Goal: Information Seeking & Learning: Learn about a topic

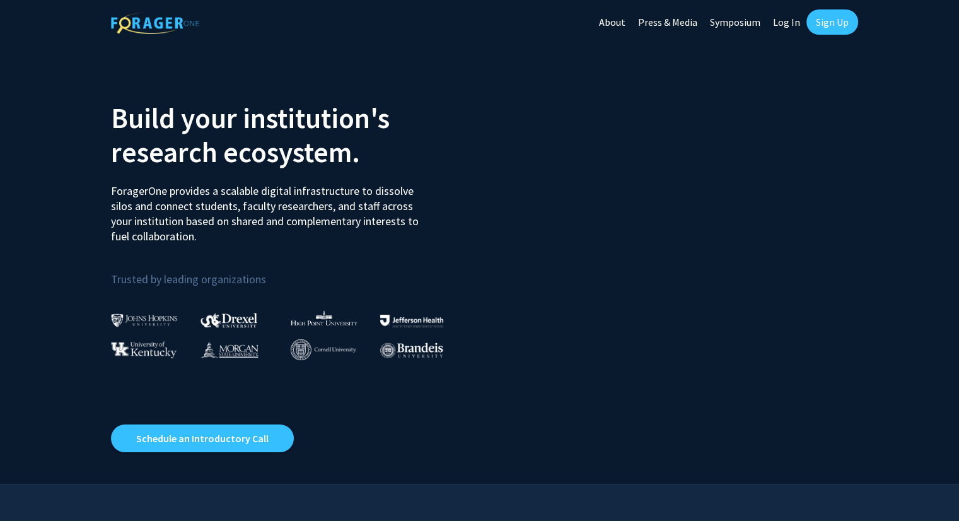
click at [783, 27] on link "Log In" at bounding box center [786, 22] width 40 height 44
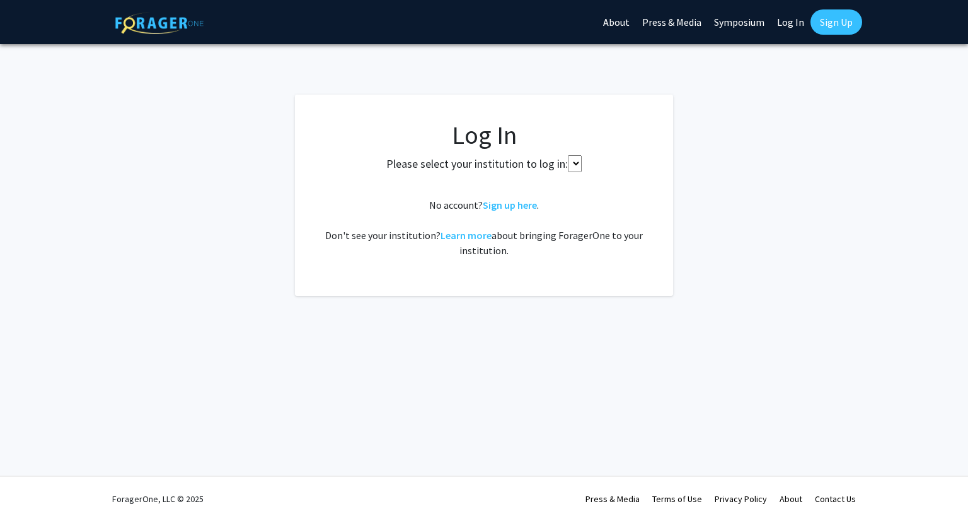
select select
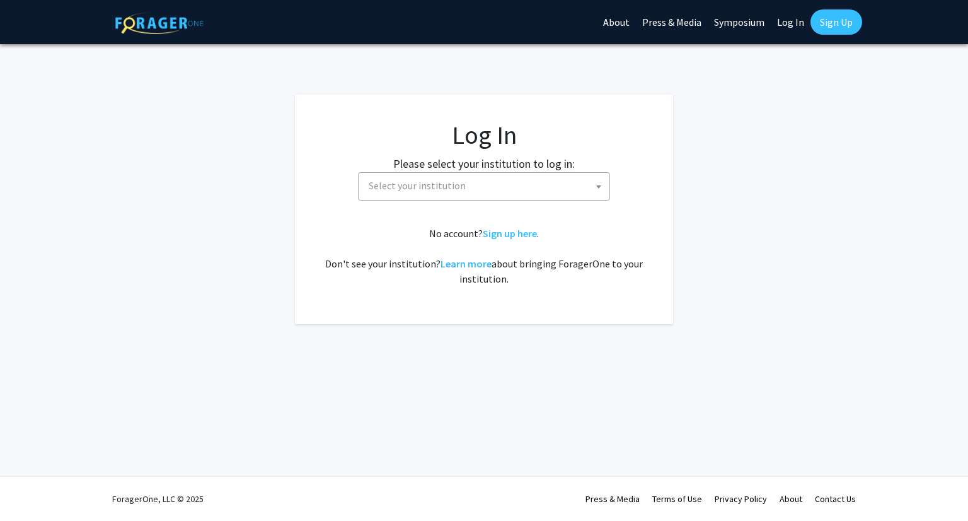
click at [517, 184] on span "Select your institution" at bounding box center [487, 186] width 246 height 26
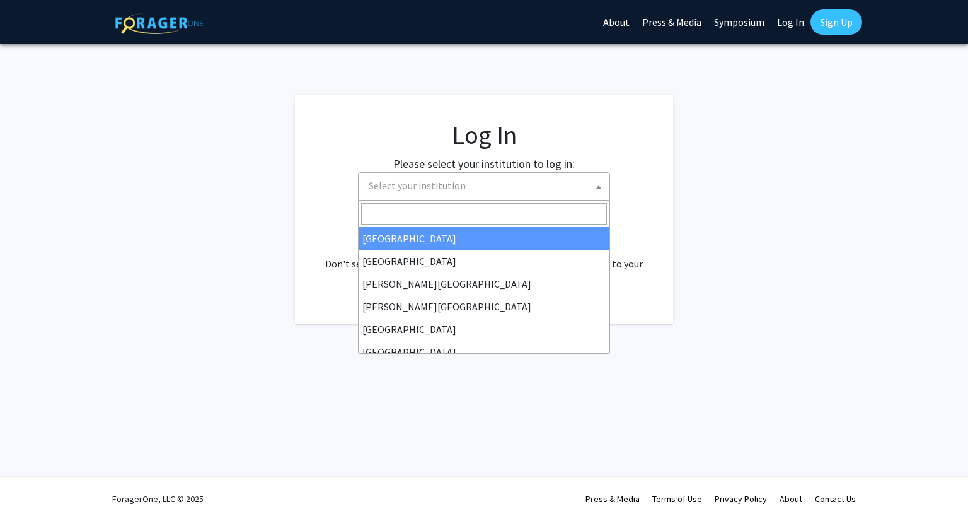
click at [509, 200] on span at bounding box center [484, 213] width 251 height 26
click at [425, 195] on span "Select your institution" at bounding box center [487, 186] width 246 height 26
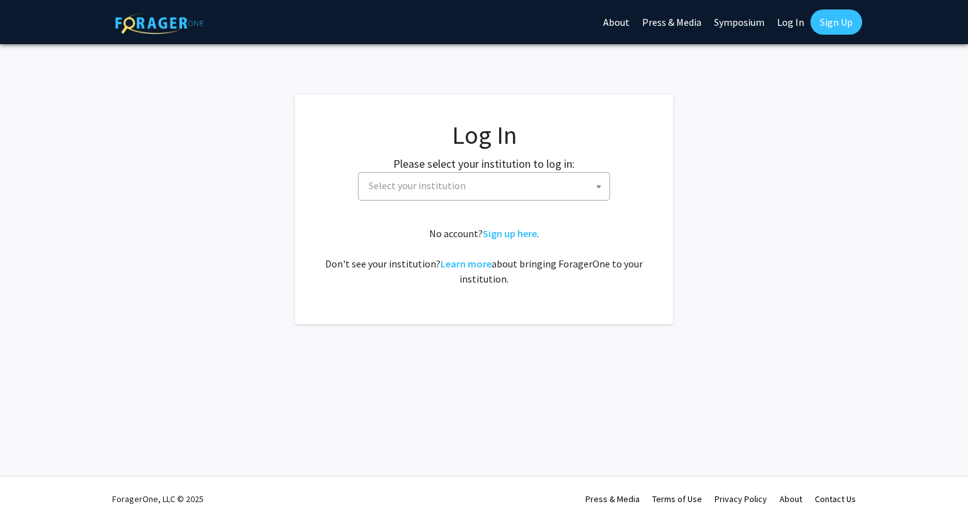
click at [408, 182] on span "Select your institution" at bounding box center [417, 185] width 97 height 13
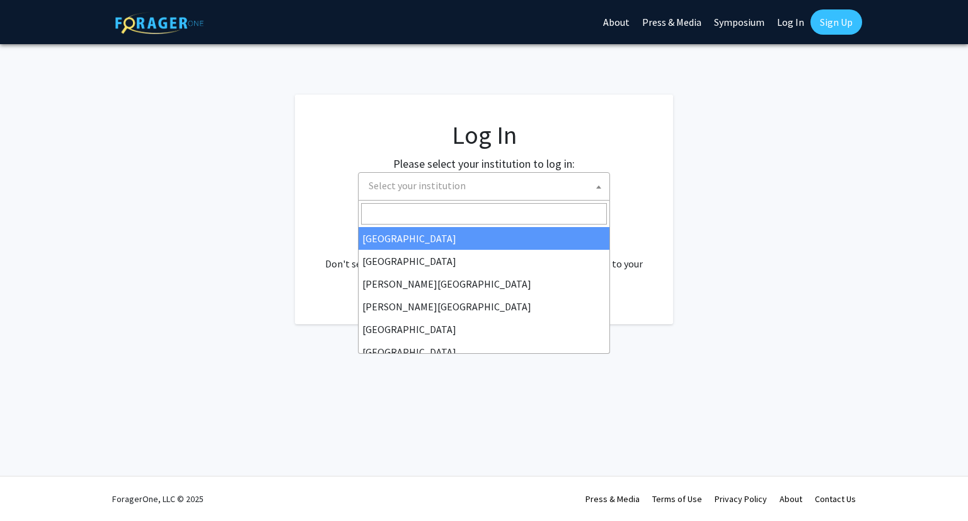
click at [417, 221] on input "Search" at bounding box center [484, 213] width 246 height 21
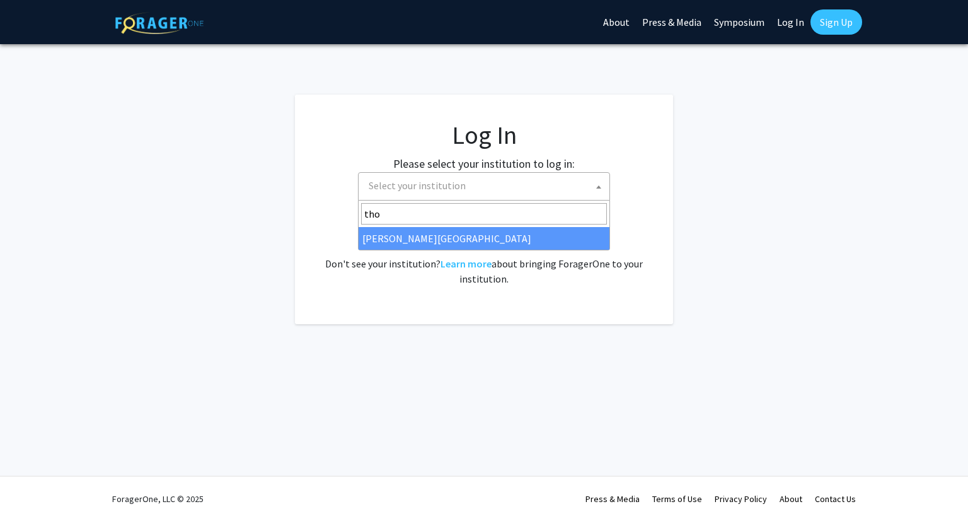
type input "tho"
select select "24"
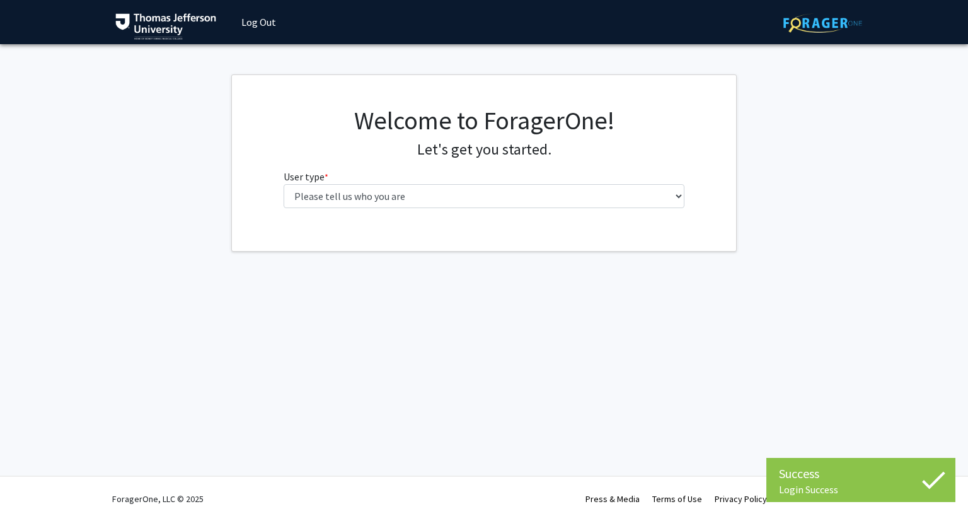
click at [563, 215] on div "Welcome to ForagerOne! Let's get you started. User type * required Please tell …" at bounding box center [484, 161] width 420 height 113
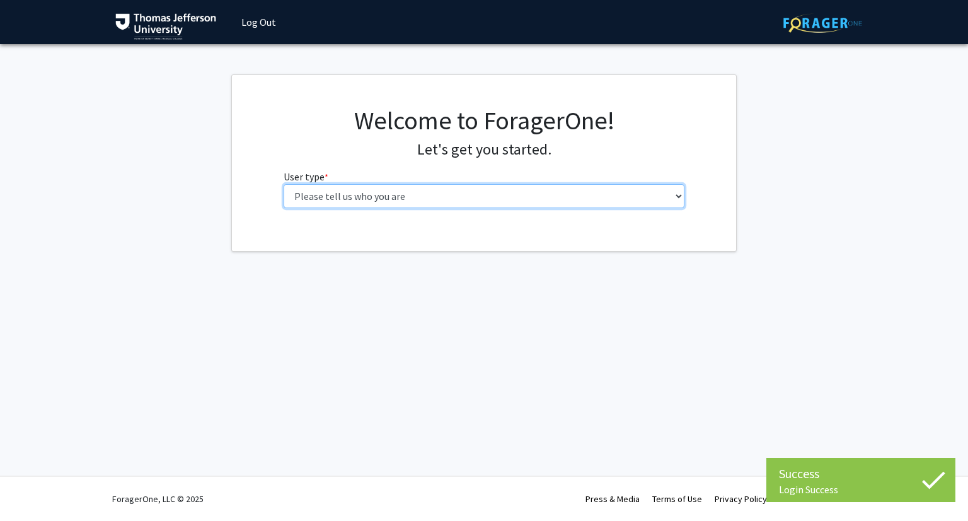
click at [540, 205] on select "Please tell us who you are Undergraduate Student Master's Student Doctoral Cand…" at bounding box center [484, 196] width 401 height 24
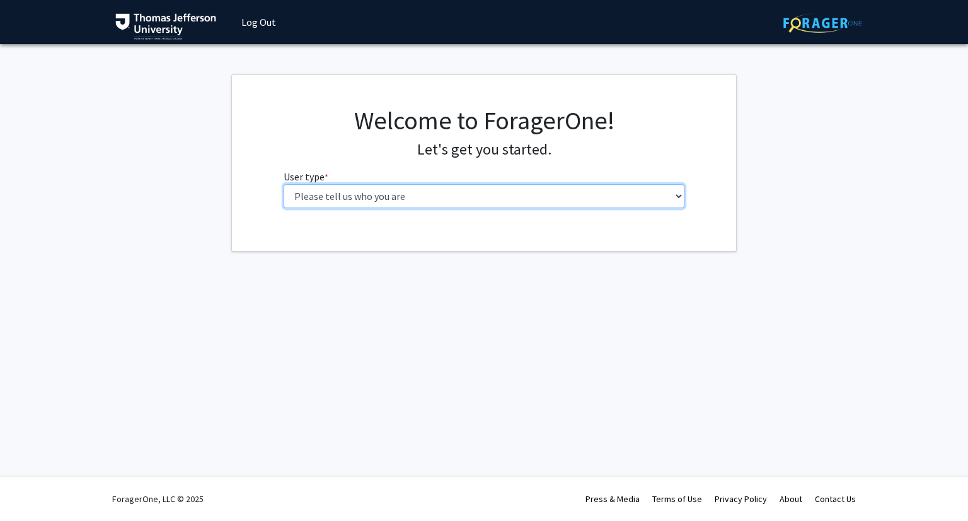
select select "3: doc"
click at [284, 184] on select "Please tell us who you are Undergraduate Student Master's Student Doctoral Cand…" at bounding box center [484, 196] width 401 height 24
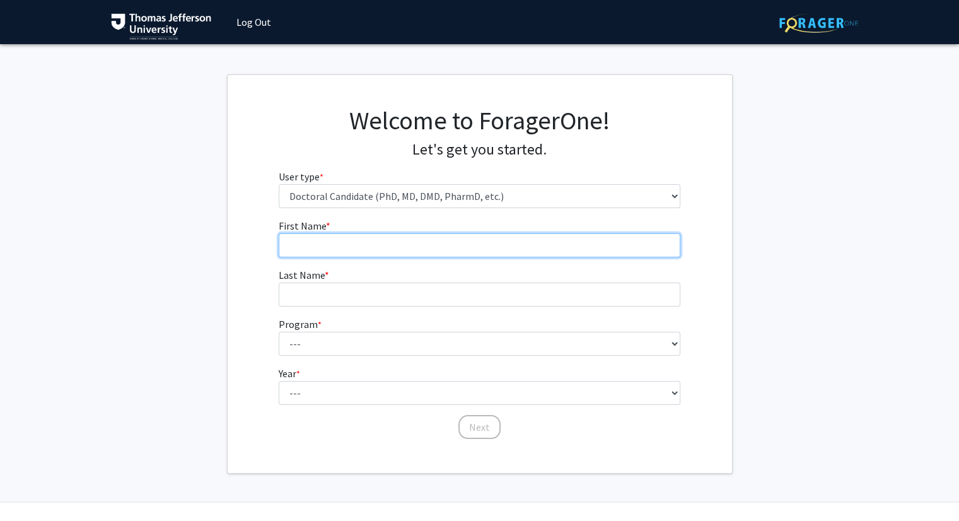
click at [449, 246] on input "First Name * required" at bounding box center [479, 245] width 401 height 24
type input "[PERSON_NAME]"
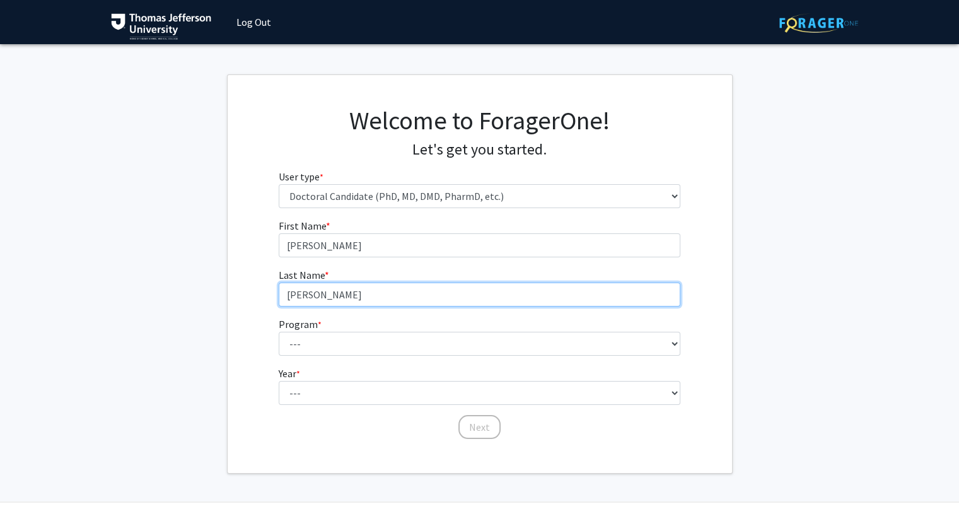
type input "[PERSON_NAME]"
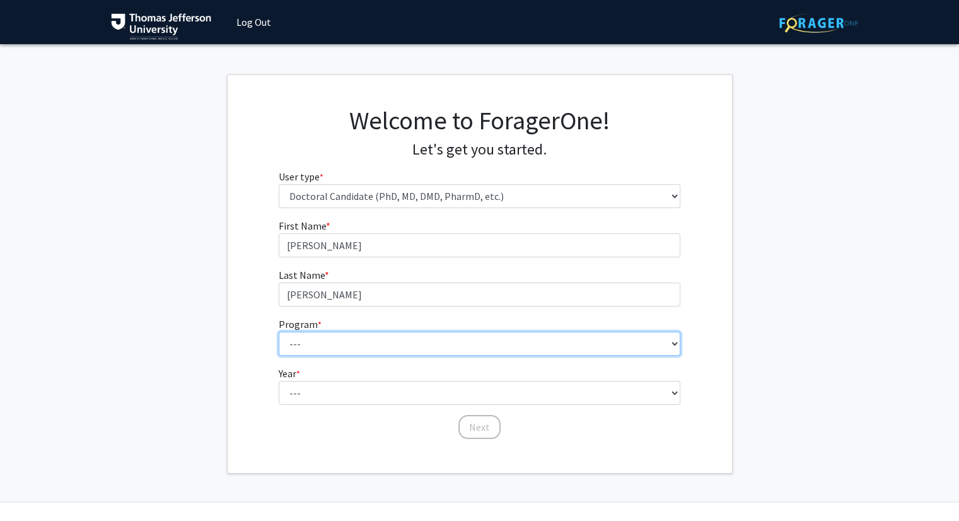
click at [354, 352] on select "--- Accelerated 3+3 BS in Health Sciences/Doctor of [MEDICAL_DATA] Accelerated …" at bounding box center [479, 344] width 401 height 24
select select "35: 815"
click at [279, 332] on select "--- Accelerated 3+3 BS in Health Sciences/Doctor of [MEDICAL_DATA] Accelerated …" at bounding box center [479, 344] width 401 height 24
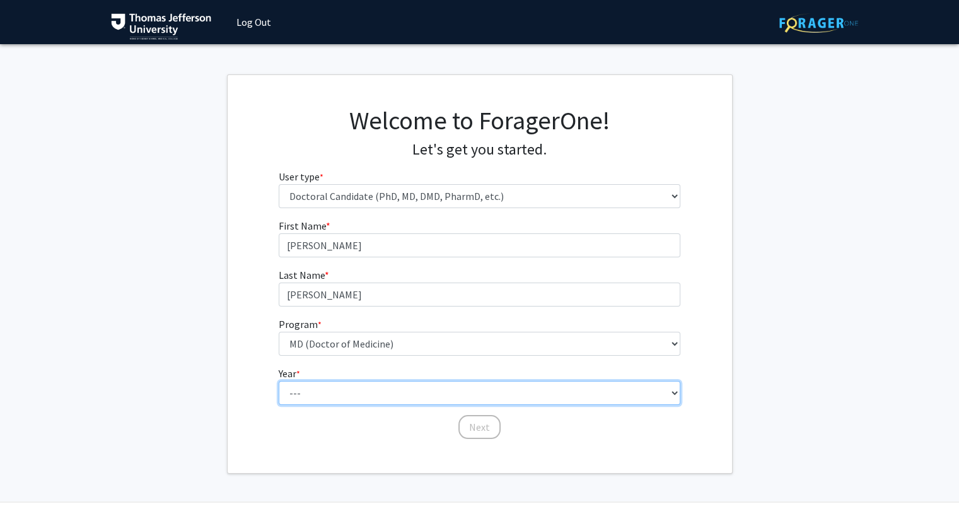
click at [350, 390] on select "--- First Year Second Year Third Year Fourth Year Fifth Year Sixth Year Seventh…" at bounding box center [479, 393] width 401 height 24
select select "1: first_year"
click at [279, 381] on select "--- First Year Second Year Third Year Fourth Year Fifth Year Sixth Year Seventh…" at bounding box center [479, 393] width 401 height 24
click at [507, 442] on div "Welcome to ForagerOne! Let's get you started. User type * required Please tell …" at bounding box center [480, 274] width 504 height 398
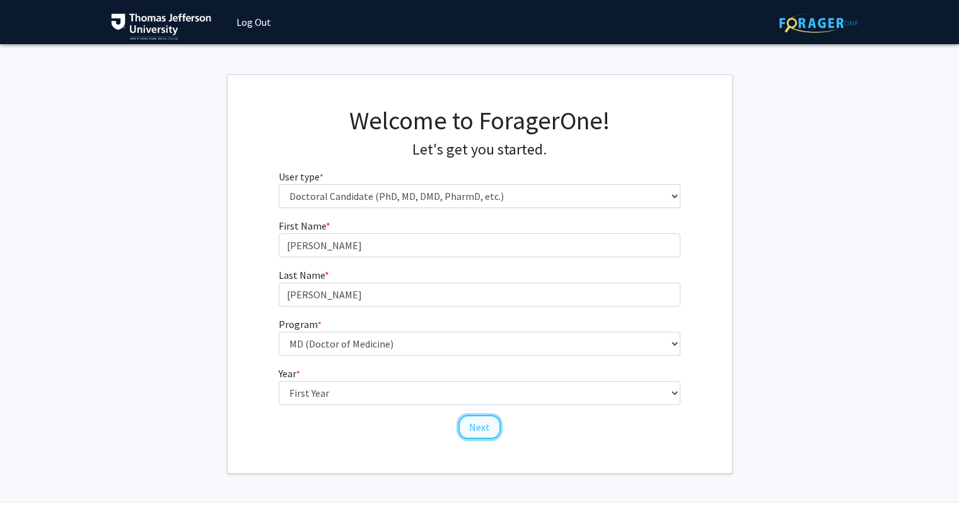
click at [474, 422] on button "Next" at bounding box center [479, 427] width 42 height 24
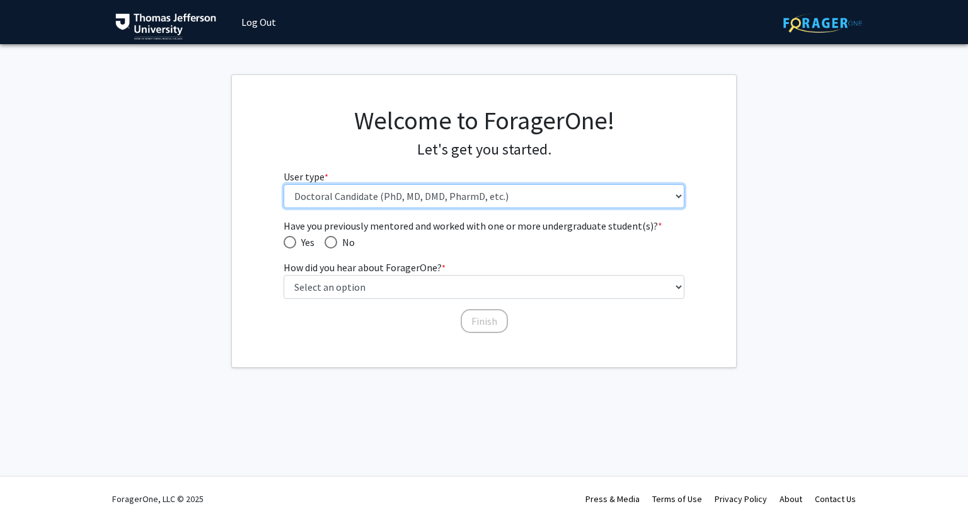
click at [407, 192] on select "Please tell us who you are Undergraduate Student Master's Student Doctoral Cand…" at bounding box center [484, 196] width 401 height 24
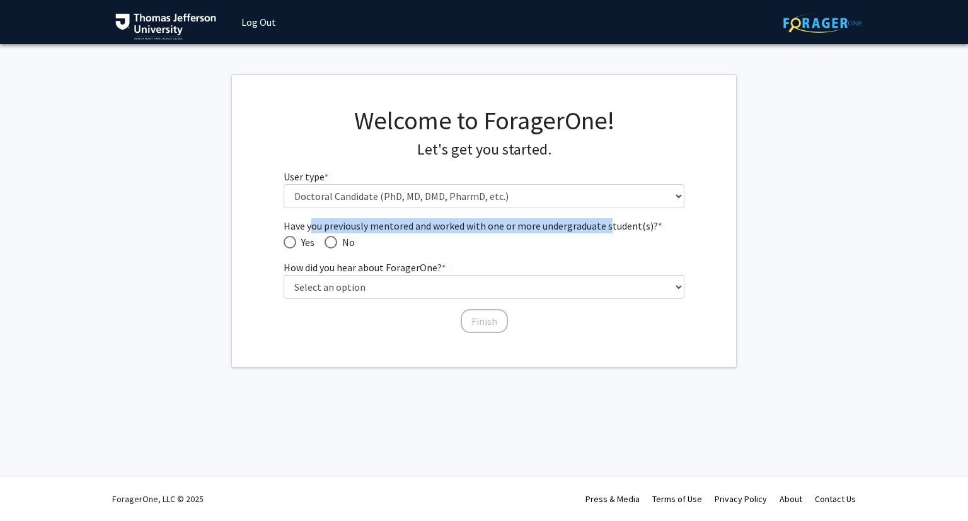
drag, startPoint x: 314, startPoint y: 224, endPoint x: 608, endPoint y: 229, distance: 294.4
click at [608, 229] on span "Have you previously mentored and worked with one or more undergraduate student(…" at bounding box center [484, 225] width 401 height 15
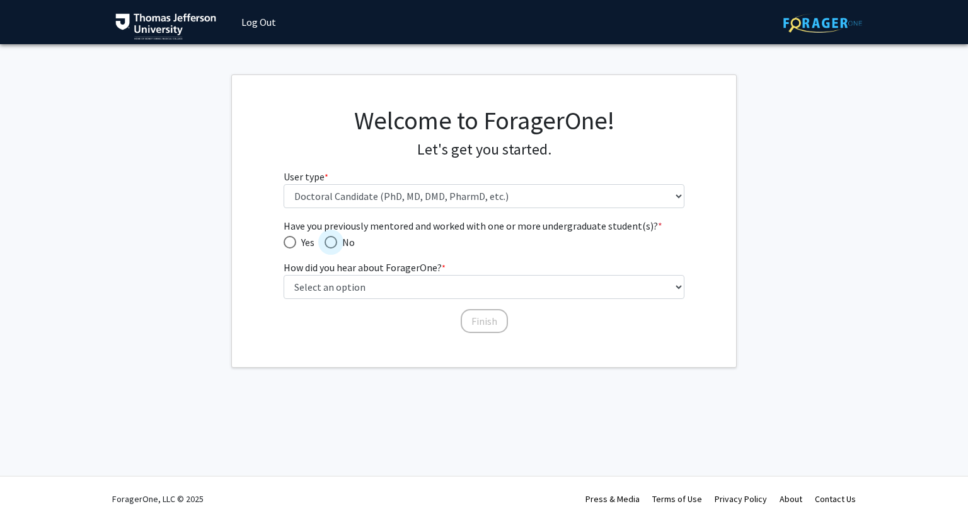
click at [333, 238] on span "Have you previously mentored and worked with one or more undergraduate student(…" at bounding box center [331, 242] width 13 height 13
click at [333, 238] on input "No" at bounding box center [331, 242] width 13 height 13
radio input "true"
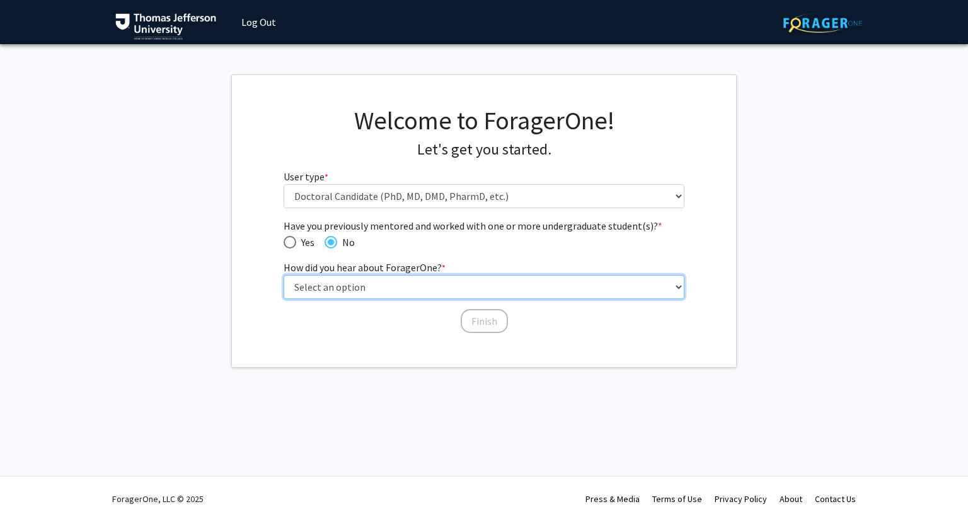
click at [432, 291] on select "Select an option Peer/student recommendation Faculty/staff recommendation Unive…" at bounding box center [484, 287] width 401 height 24
select select "2: faculty_recommendation"
click at [284, 275] on select "Select an option Peer/student recommendation Faculty/staff recommendation Unive…" at bounding box center [484, 287] width 401 height 24
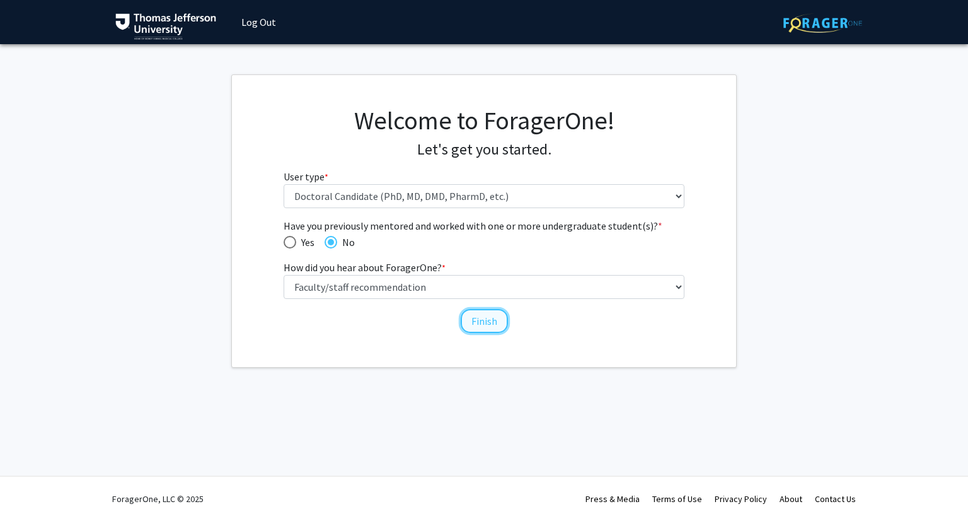
click at [483, 318] on button "Finish" at bounding box center [484, 321] width 47 height 24
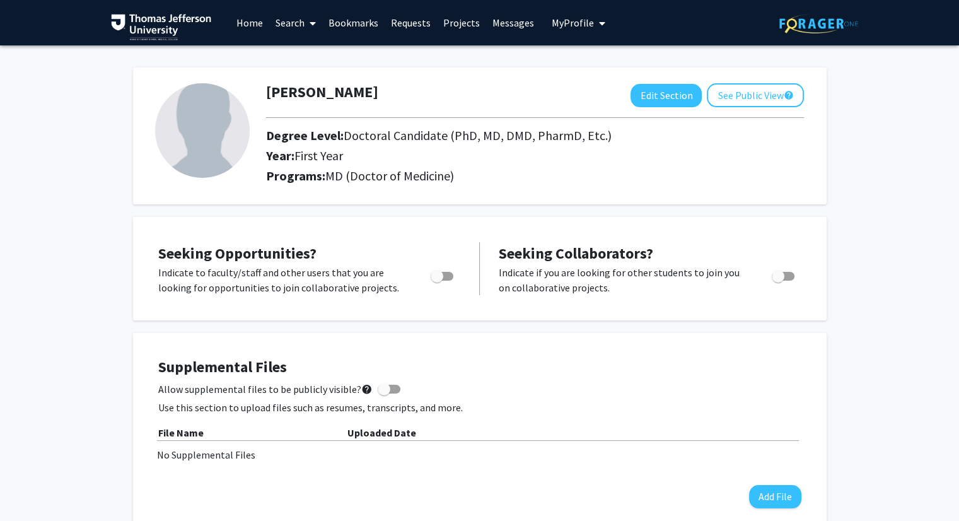
click at [255, 21] on link "Home" at bounding box center [249, 23] width 39 height 44
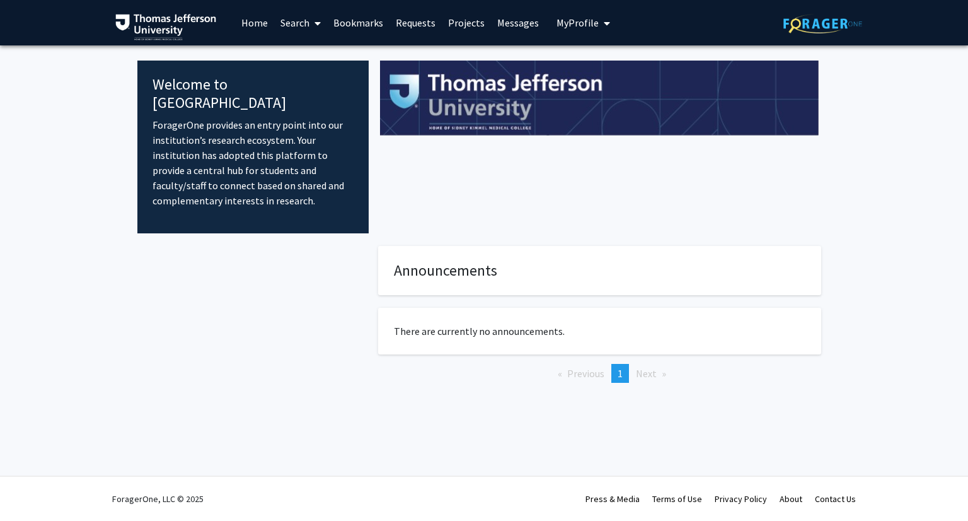
click at [300, 23] on link "Search" at bounding box center [300, 23] width 53 height 44
click at [352, 21] on link "Bookmarks" at bounding box center [358, 23] width 62 height 44
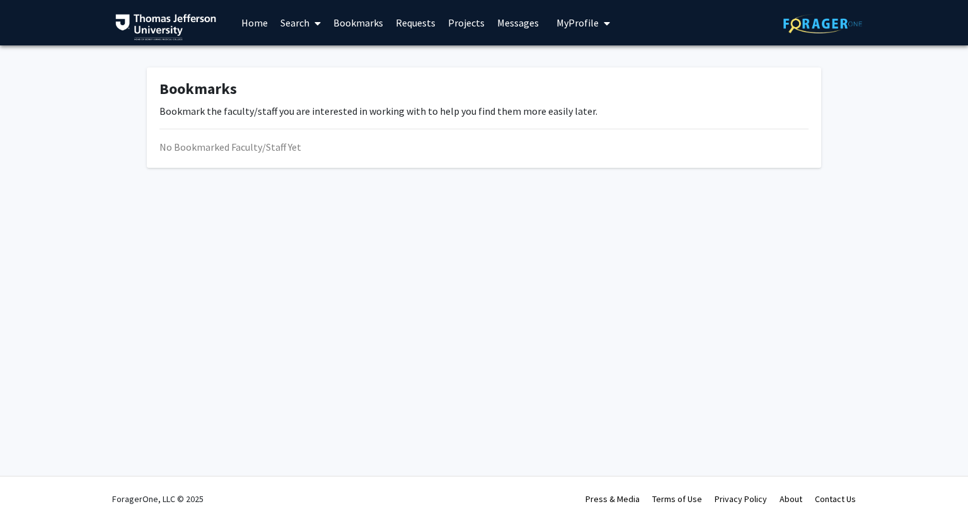
click at [421, 18] on link "Requests" at bounding box center [416, 23] width 52 height 44
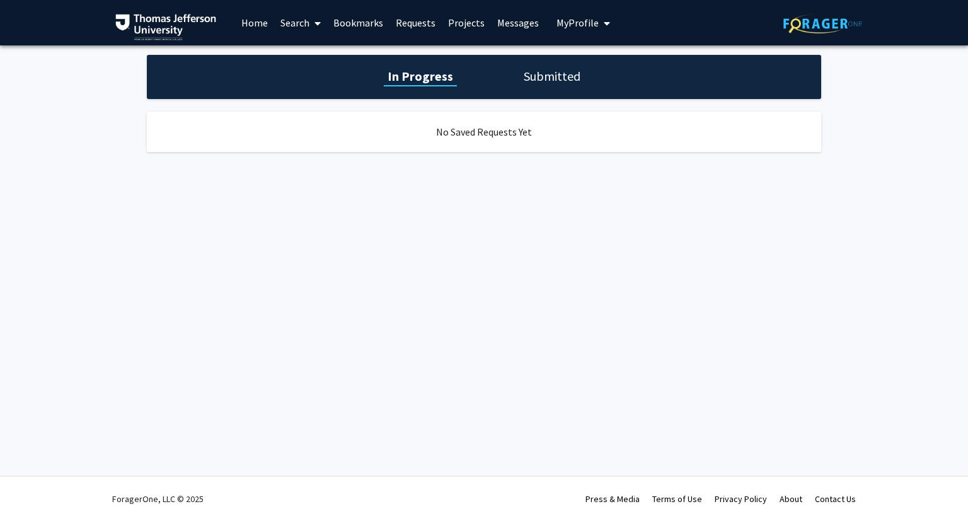
click at [463, 18] on link "Projects" at bounding box center [466, 23] width 49 height 44
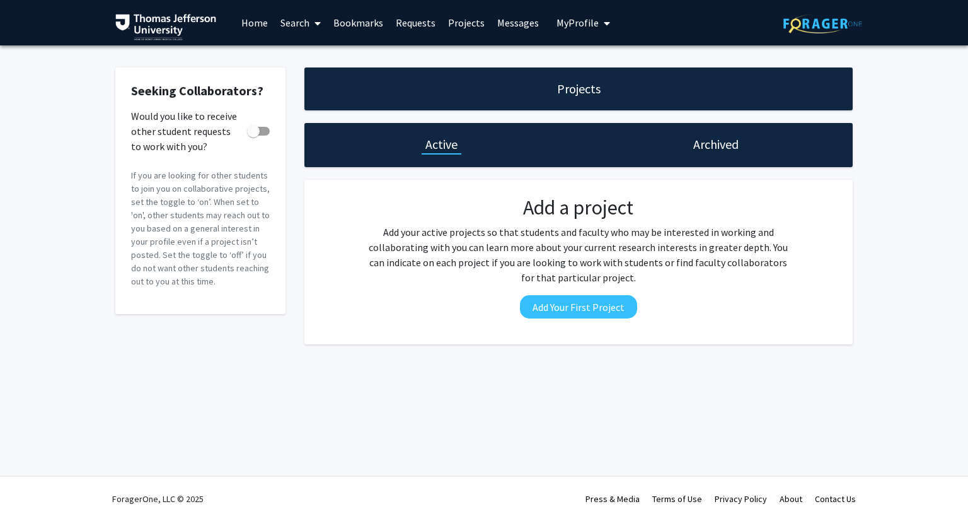
click at [464, 19] on link "Projects" at bounding box center [466, 23] width 49 height 44
click at [576, 18] on span "My Profile" at bounding box center [578, 22] width 42 height 13
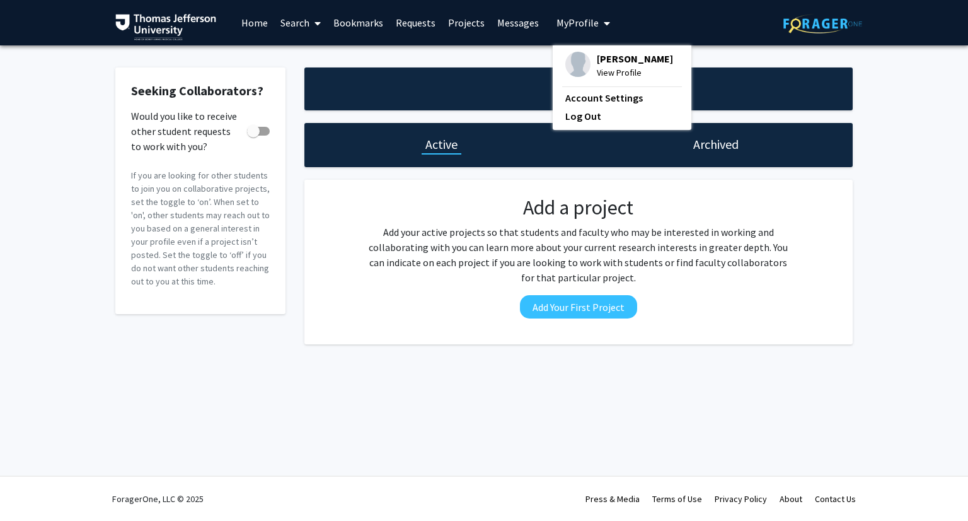
click at [576, 18] on span "My Profile" at bounding box center [578, 22] width 42 height 13
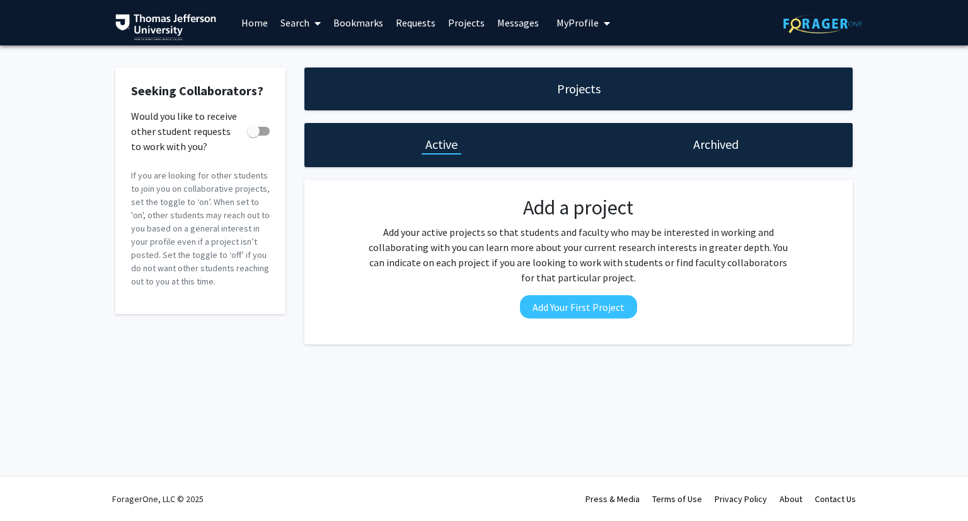
click at [301, 20] on link "Search" at bounding box center [300, 23] width 53 height 44
click at [335, 59] on span "Faculty/Staff" at bounding box center [320, 57] width 93 height 25
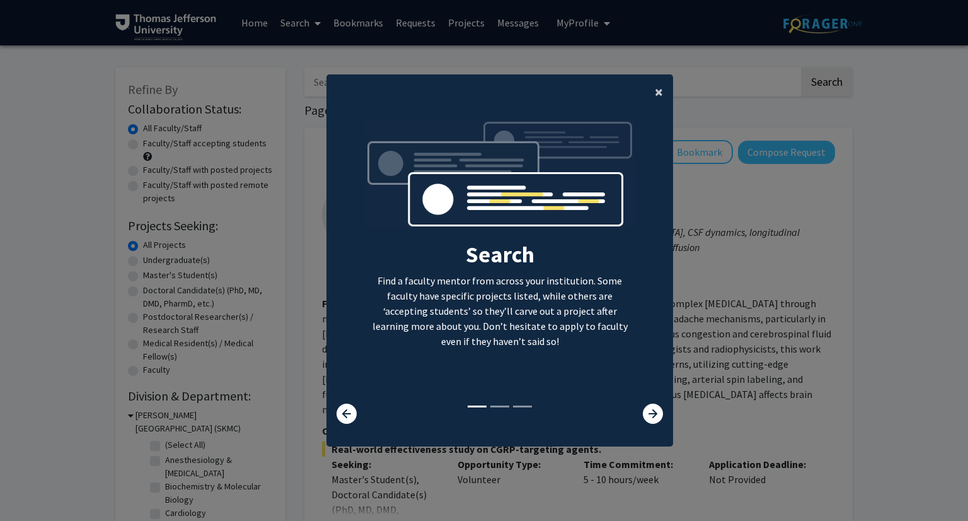
click at [662, 92] on button "×" at bounding box center [659, 91] width 28 height 35
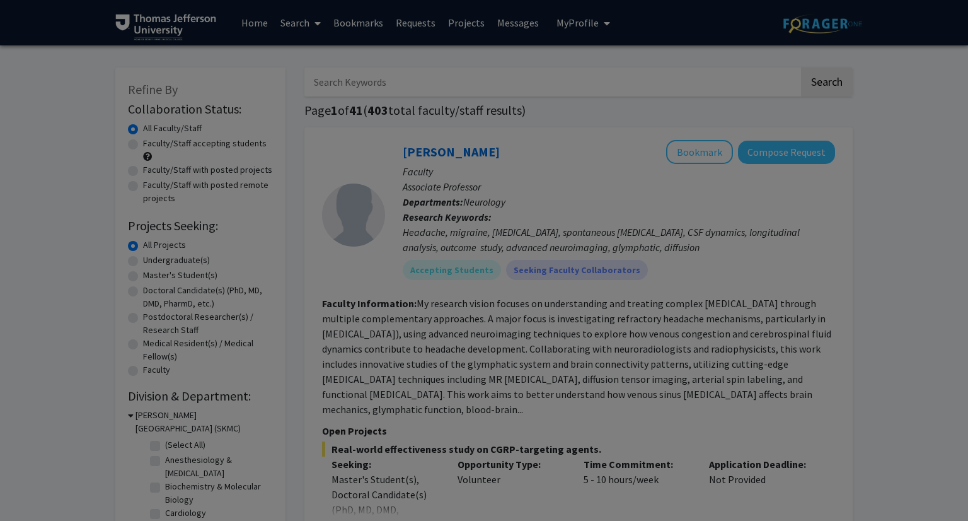
click at [653, 89] on div "Search Find a faculty mentor from across your institution. Some faculty have sp…" at bounding box center [499, 141] width 345 height 284
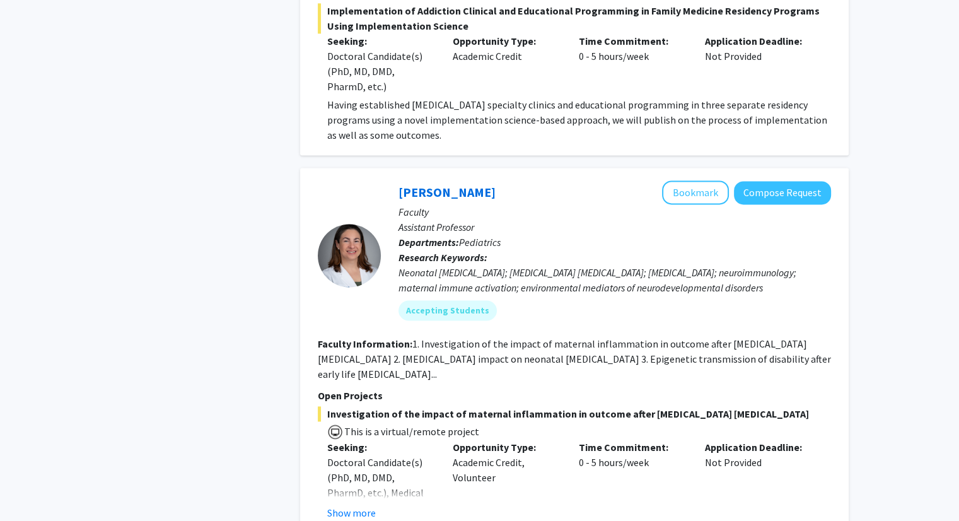
scroll to position [1810, 0]
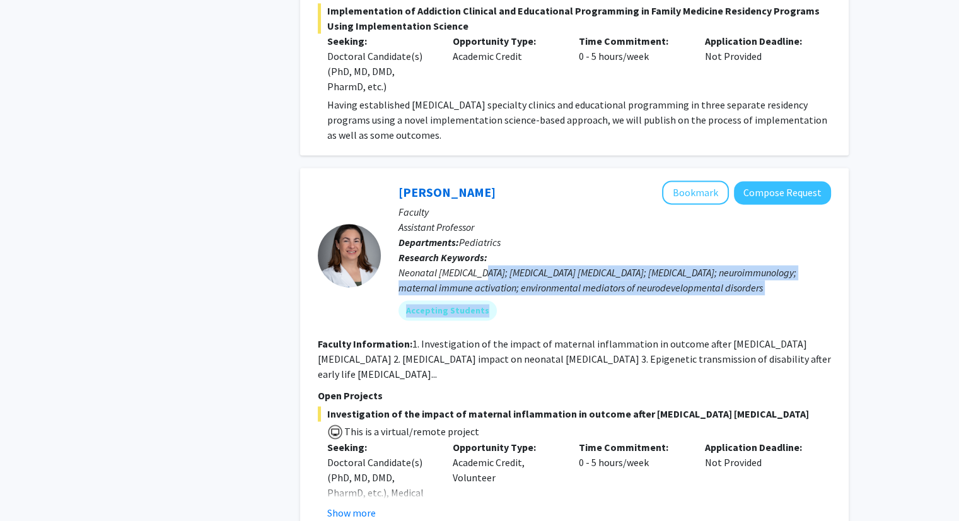
drag, startPoint x: 489, startPoint y: 259, endPoint x: 514, endPoint y: 280, distance: 33.1
click at [514, 280] on div "[PERSON_NAME] Bookmark Compose Request Faculty Assistant Professor Departments:…" at bounding box center [606, 254] width 450 height 149
click at [514, 271] on div "Neonatal [MEDICAL_DATA]; [MEDICAL_DATA] [MEDICAL_DATA]; [MEDICAL_DATA]; neuroim…" at bounding box center [614, 280] width 432 height 30
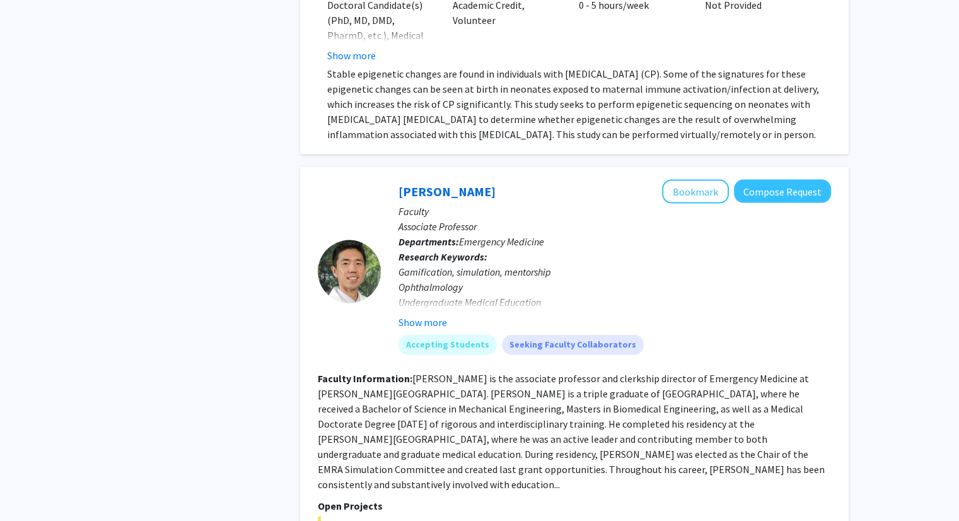
scroll to position [2648, 0]
click at [434, 313] on button "Show more" at bounding box center [422, 320] width 49 height 15
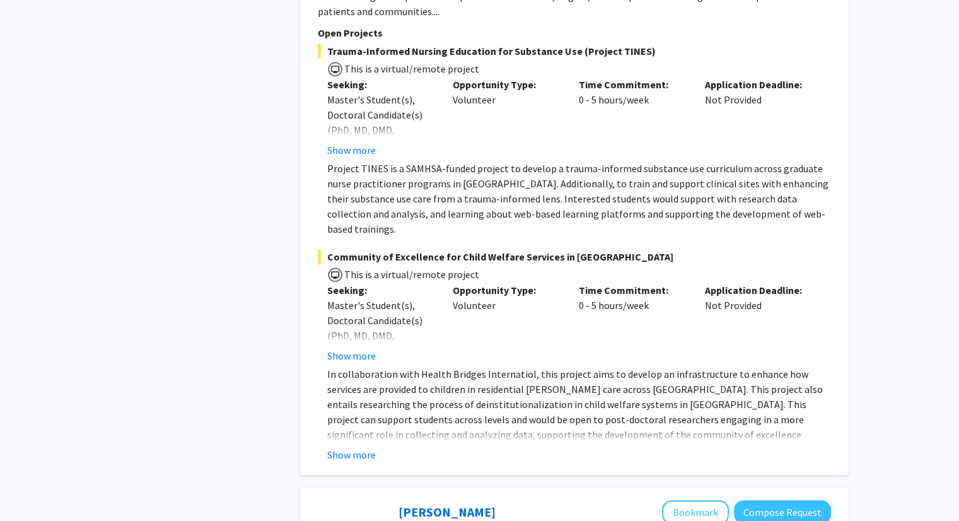
scroll to position [5974, 0]
click at [365, 447] on button "Show more" at bounding box center [351, 454] width 49 height 15
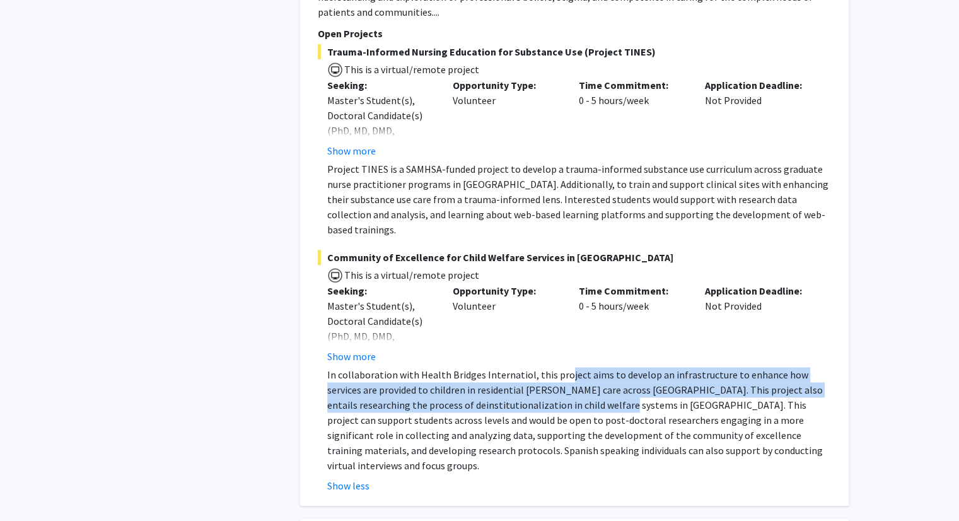
drag, startPoint x: 557, startPoint y: 326, endPoint x: 567, endPoint y: 350, distance: 25.7
click at [567, 367] on p "In collaboration with Health Bridges Internatiol, this project aims to develop …" at bounding box center [579, 420] width 504 height 106
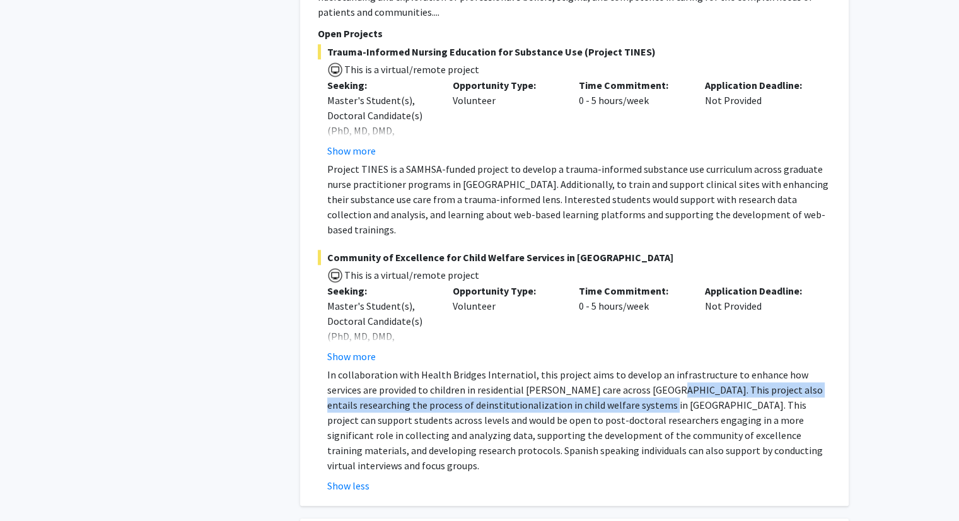
drag, startPoint x: 615, startPoint y: 336, endPoint x: 598, endPoint y: 354, distance: 24.1
click at [598, 367] on p "In collaboration with Health Bridges Internatiol, this project aims to develop …" at bounding box center [579, 420] width 504 height 106
click at [599, 367] on p "In collaboration with Health Bridges Internatiol, this project aims to develop …" at bounding box center [579, 420] width 504 height 106
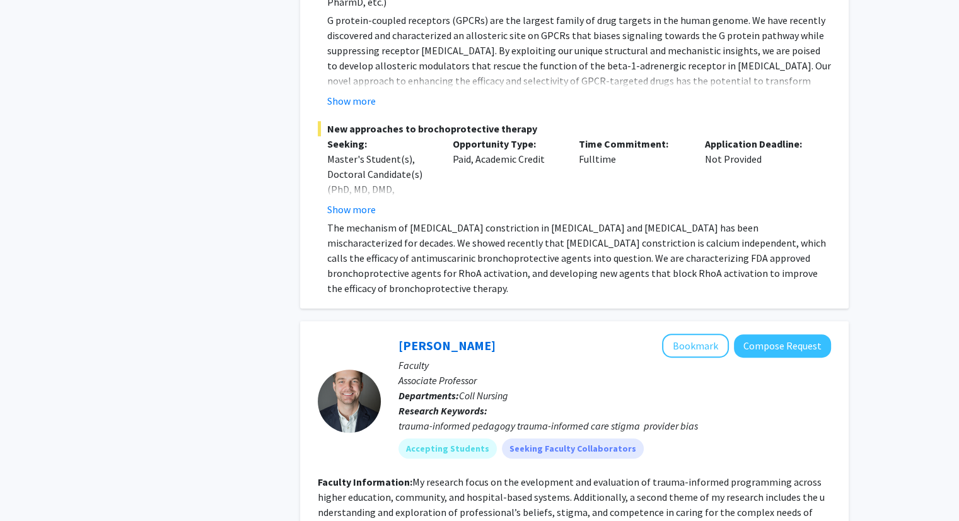
scroll to position [5457, 0]
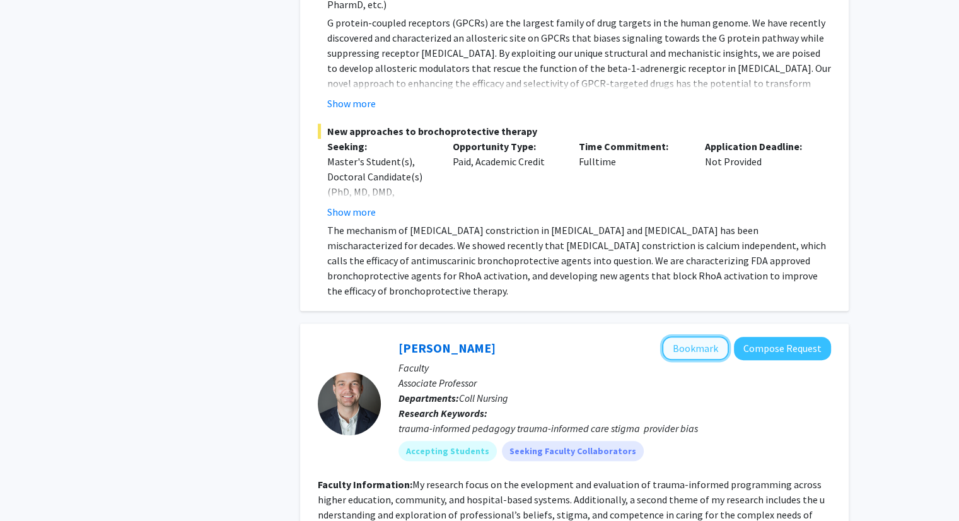
click at [703, 336] on button "Bookmark" at bounding box center [695, 348] width 67 height 24
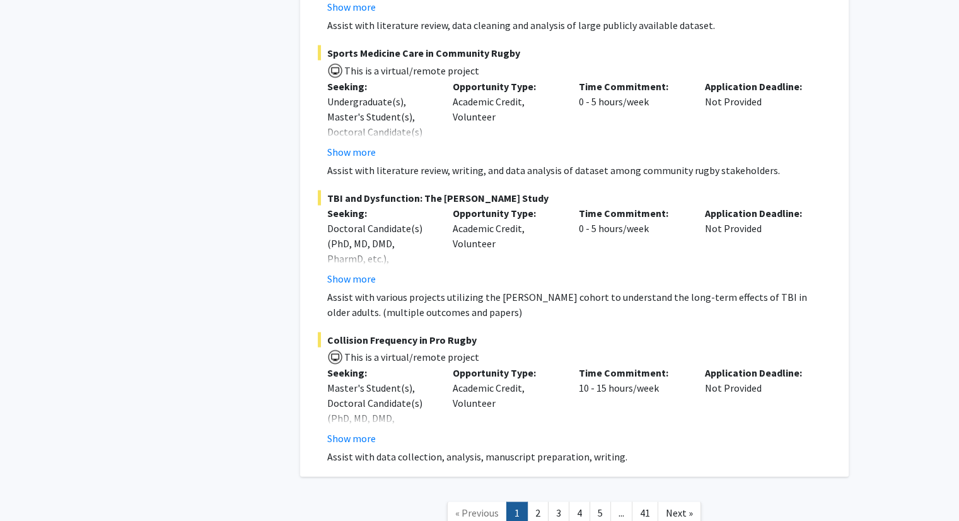
scroll to position [7324, 0]
click at [541, 502] on link "2" at bounding box center [537, 513] width 21 height 22
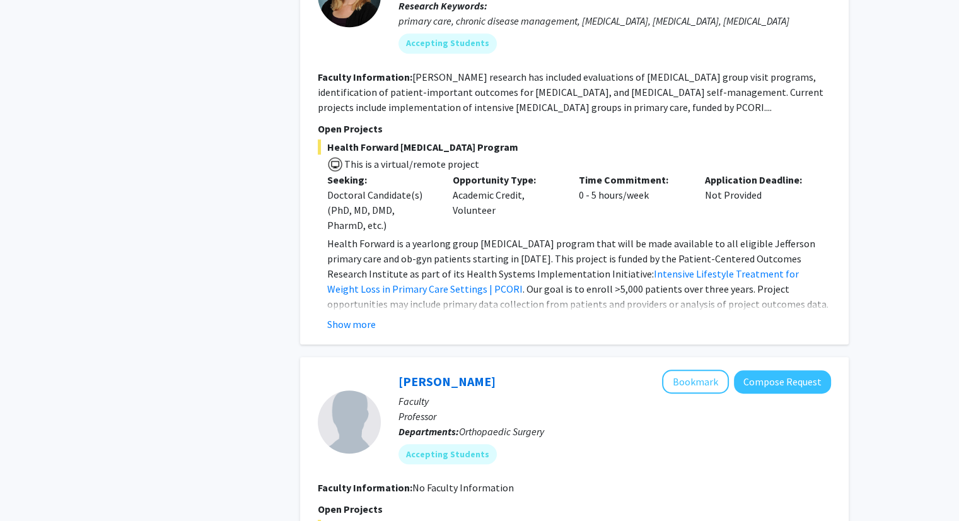
scroll to position [881, 0]
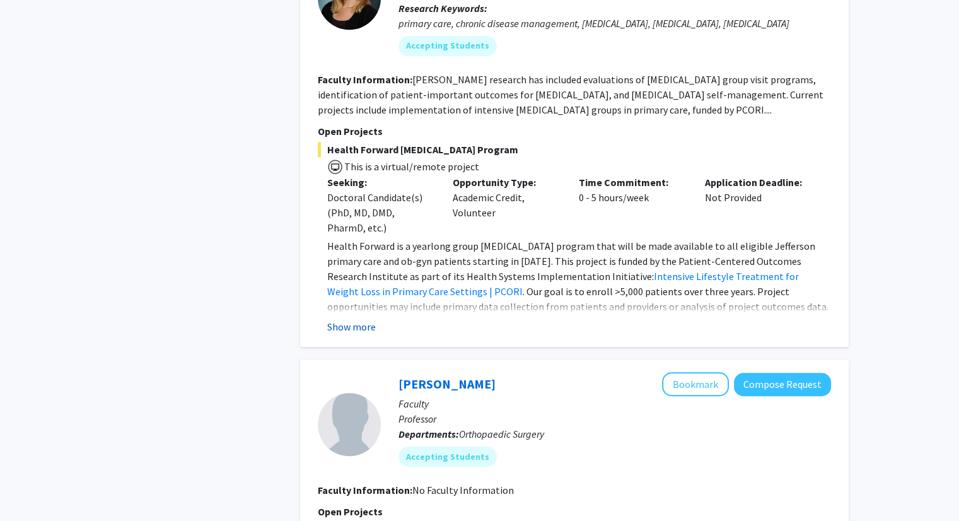
click at [338, 325] on button "Show more" at bounding box center [351, 326] width 49 height 15
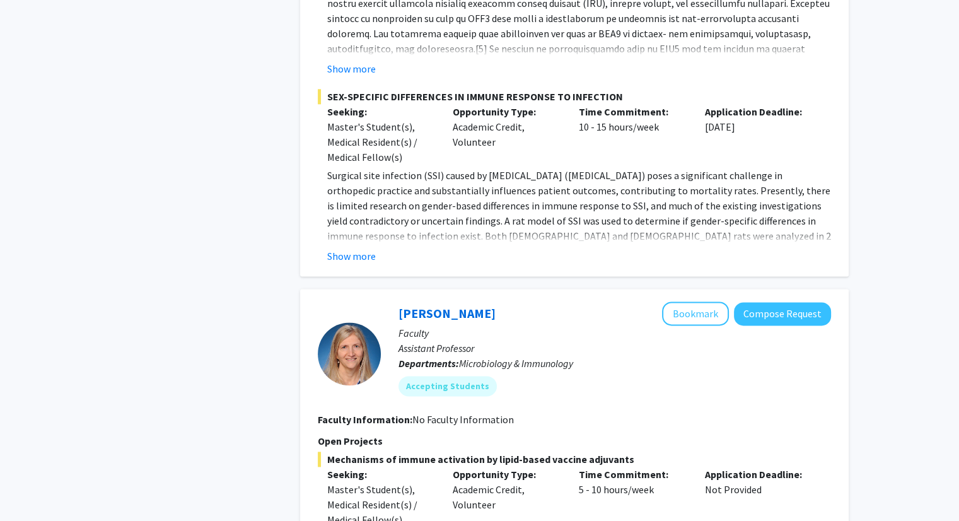
scroll to position [1551, 0]
click at [366, 257] on button "Show more" at bounding box center [351, 256] width 49 height 15
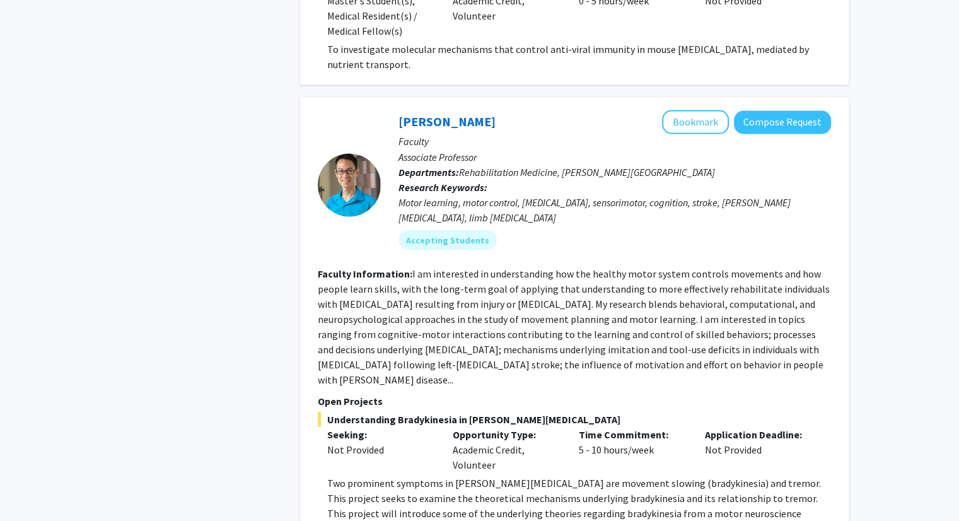
scroll to position [2242, 0]
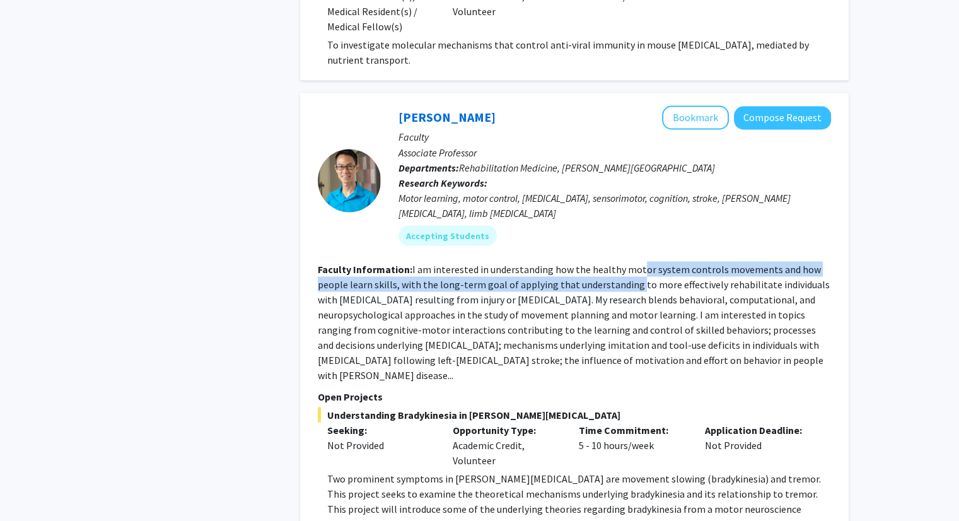
drag, startPoint x: 636, startPoint y: 264, endPoint x: 628, endPoint y: 276, distance: 14.2
click at [628, 276] on fg-read-more "I am interested in understanding how the healthy motor system controls movement…" at bounding box center [574, 321] width 512 height 118
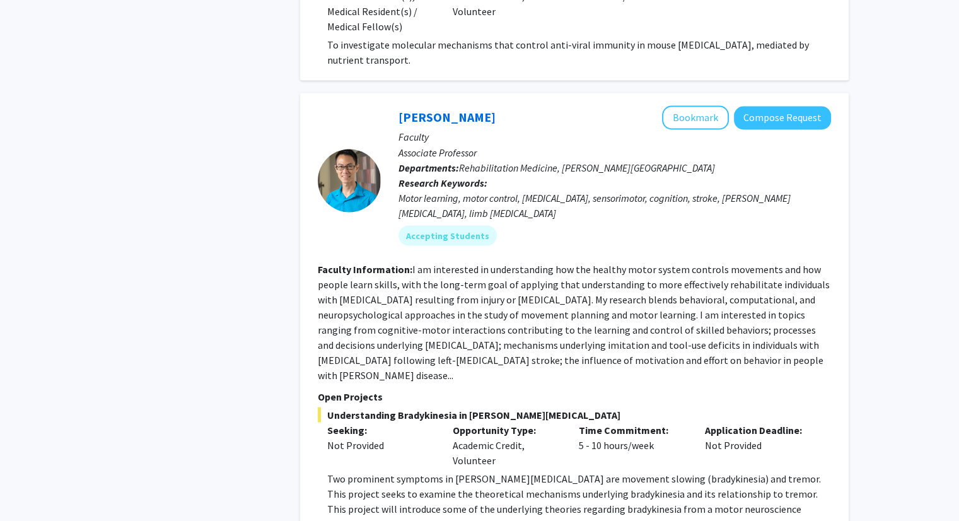
drag, startPoint x: 673, startPoint y: 292, endPoint x: 685, endPoint y: 369, distance: 77.8
drag, startPoint x: 685, startPoint y: 369, endPoint x: 540, endPoint y: 356, distance: 146.2
click at [540, 356] on fg-read-more "I am interested in understanding how the healthy motor system controls movement…" at bounding box center [574, 321] width 512 height 118
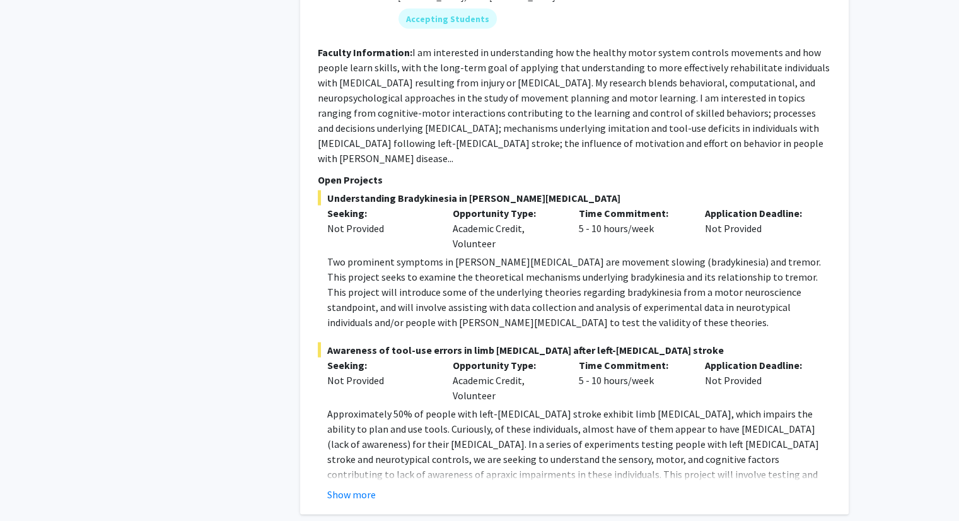
scroll to position [2466, 0]
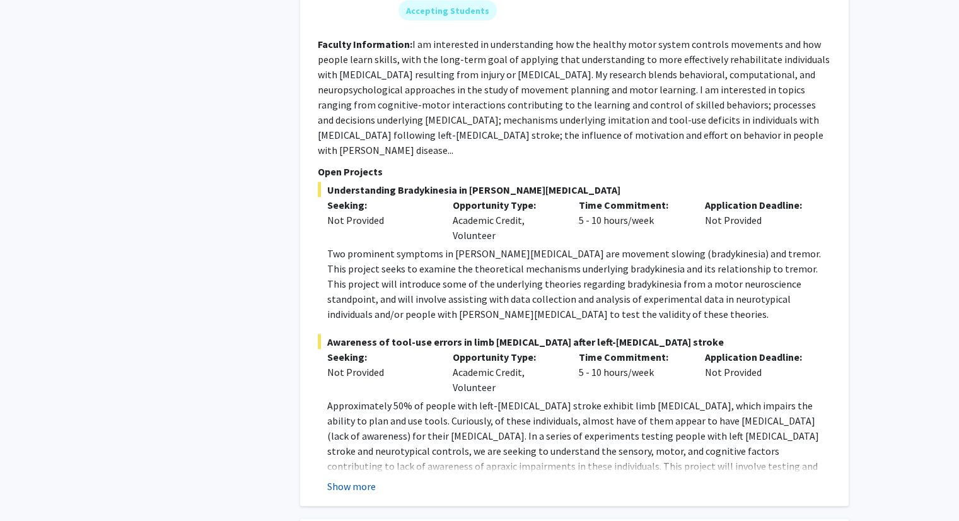
click at [355, 478] on button "Show more" at bounding box center [351, 485] width 49 height 15
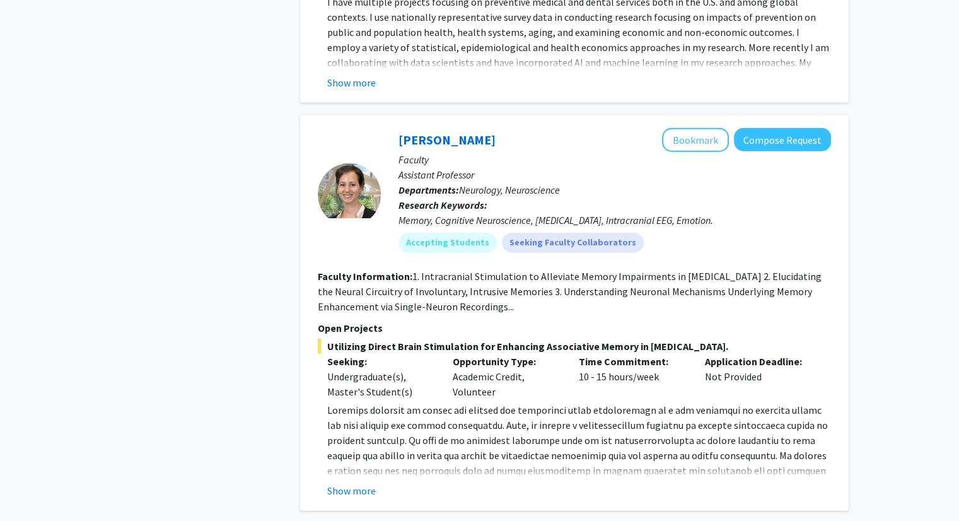
scroll to position [3417, 0]
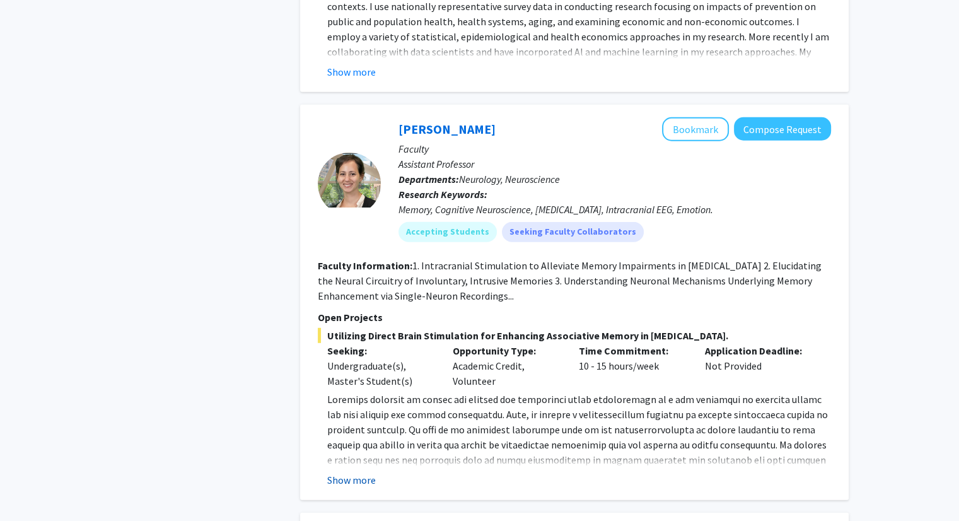
click at [373, 472] on button "Show more" at bounding box center [351, 479] width 49 height 15
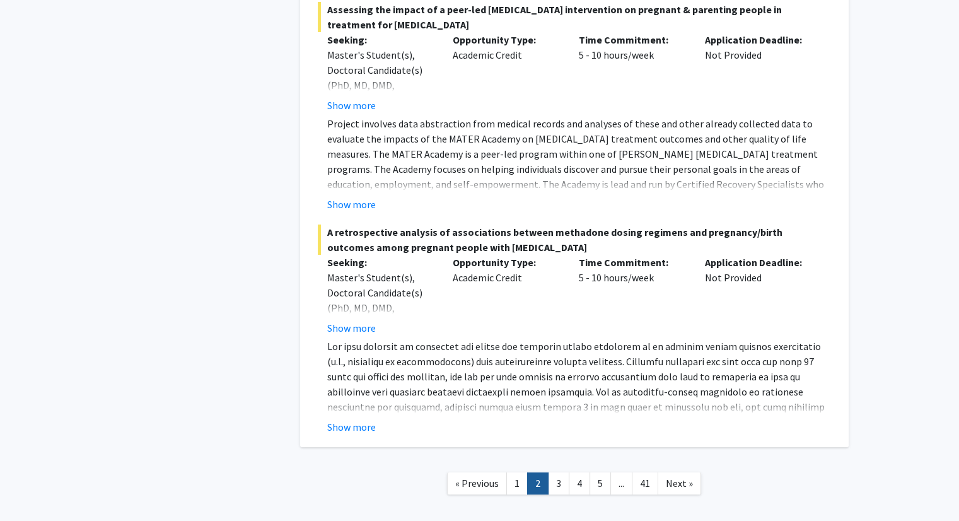
scroll to position [4735, 0]
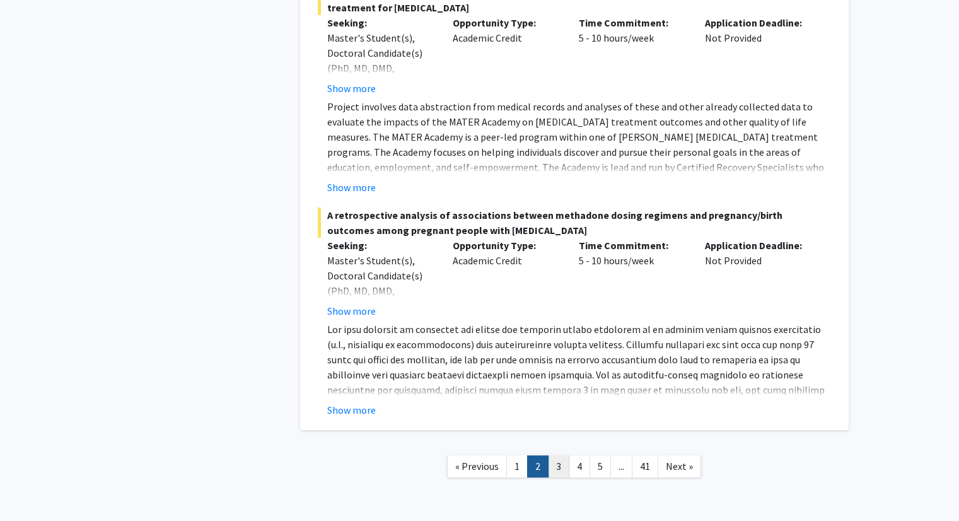
click at [555, 455] on link "3" at bounding box center [558, 466] width 21 height 22
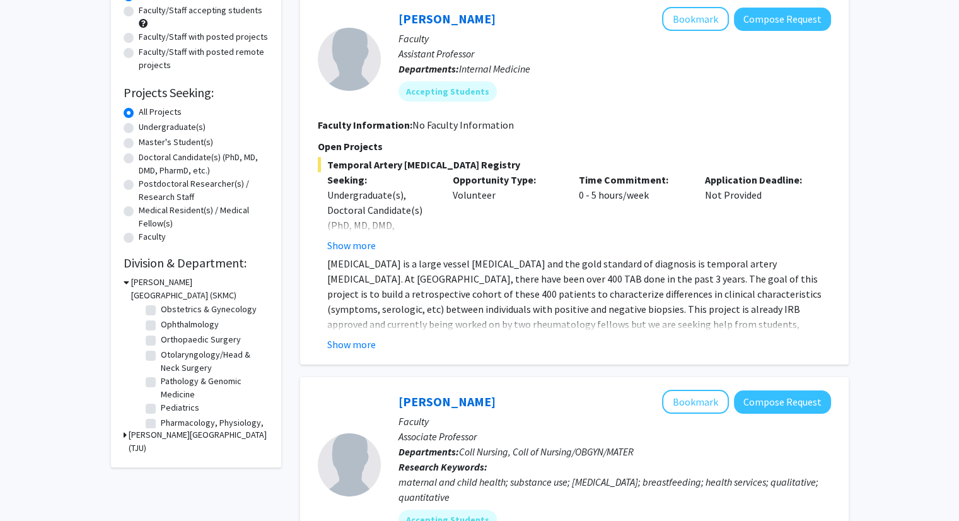
scroll to position [383, 0]
click at [161, 319] on label "Obstetrics & Gynecology" at bounding box center [209, 312] width 96 height 13
click at [161, 314] on input "Obstetrics & Gynecology" at bounding box center [165, 310] width 8 height 8
checkbox input "true"
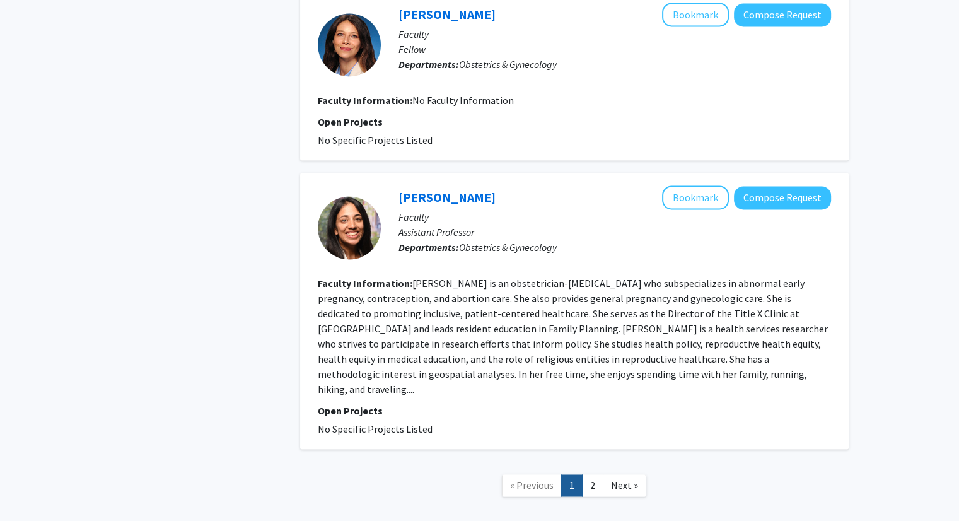
scroll to position [1869, 0]
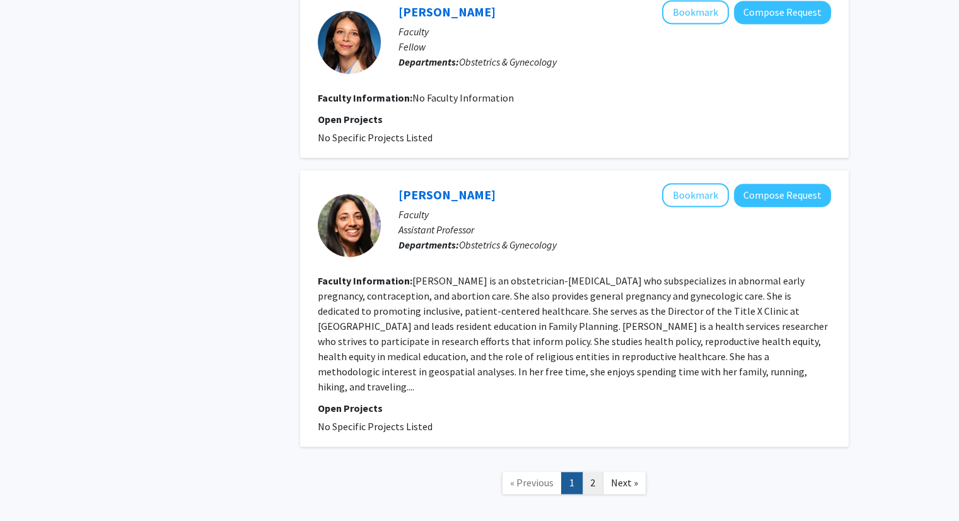
click at [586, 471] on link "2" at bounding box center [592, 482] width 21 height 22
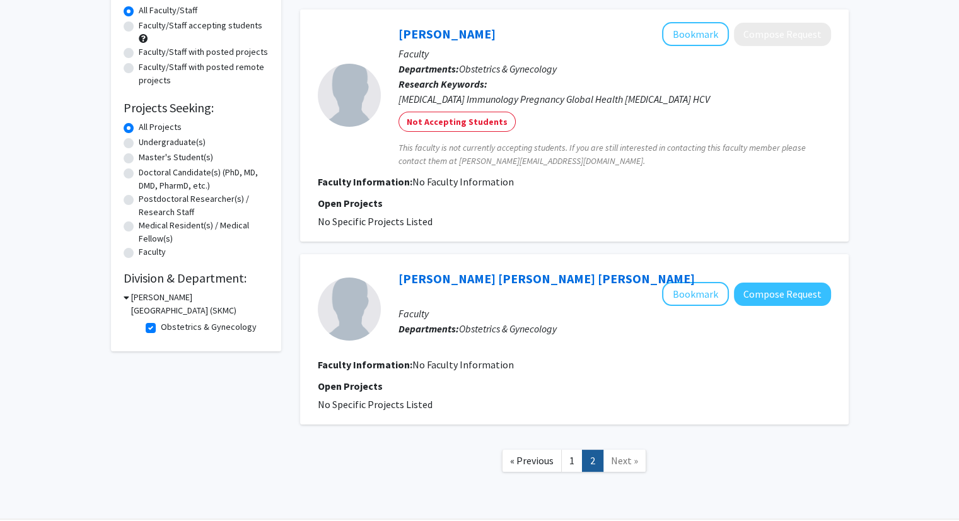
scroll to position [118, 0]
click at [569, 449] on link "1" at bounding box center [571, 460] width 21 height 22
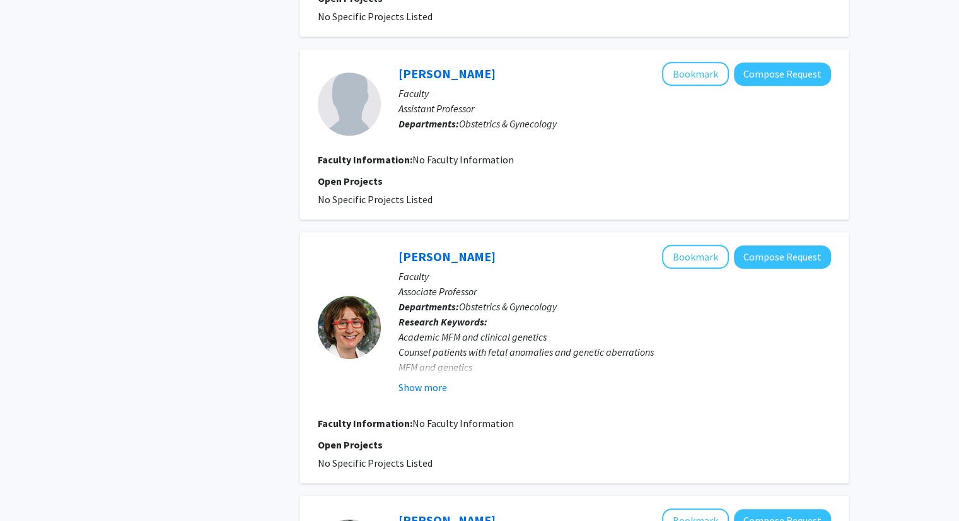
scroll to position [738, 0]
click at [425, 374] on fg-read-more "Academic MFM and clinical genetics Counsel patients with fetal anomalies and ge…" at bounding box center [614, 361] width 432 height 66
click at [425, 379] on button "Show more" at bounding box center [422, 386] width 49 height 15
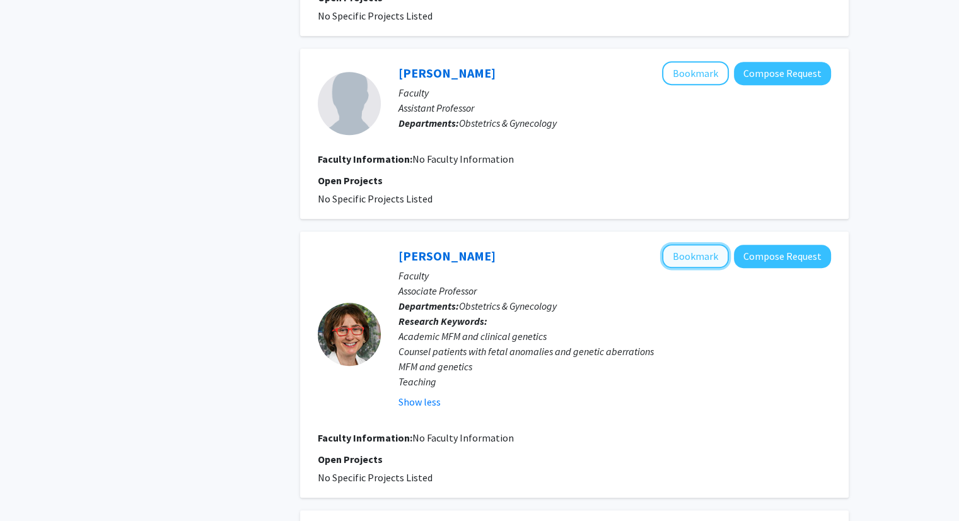
click at [711, 255] on button "Bookmark" at bounding box center [695, 256] width 67 height 24
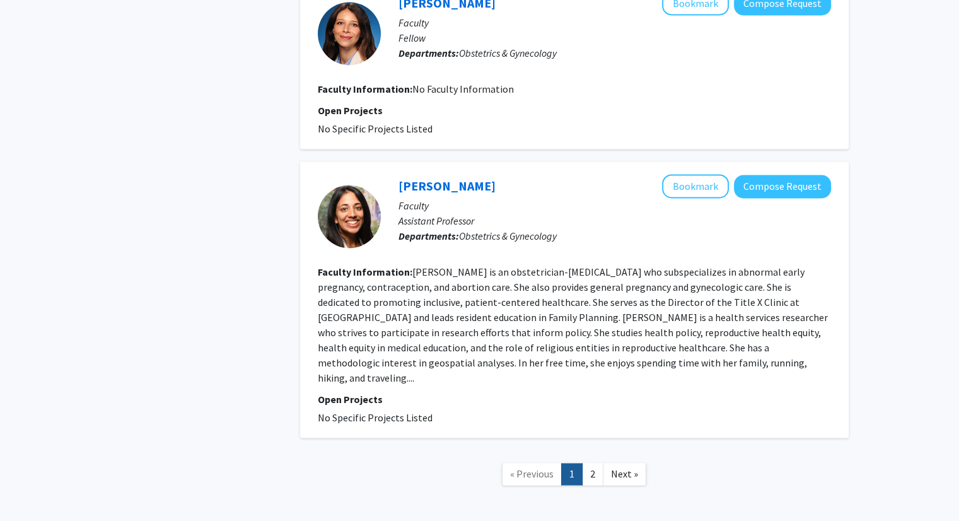
scroll to position [1929, 0]
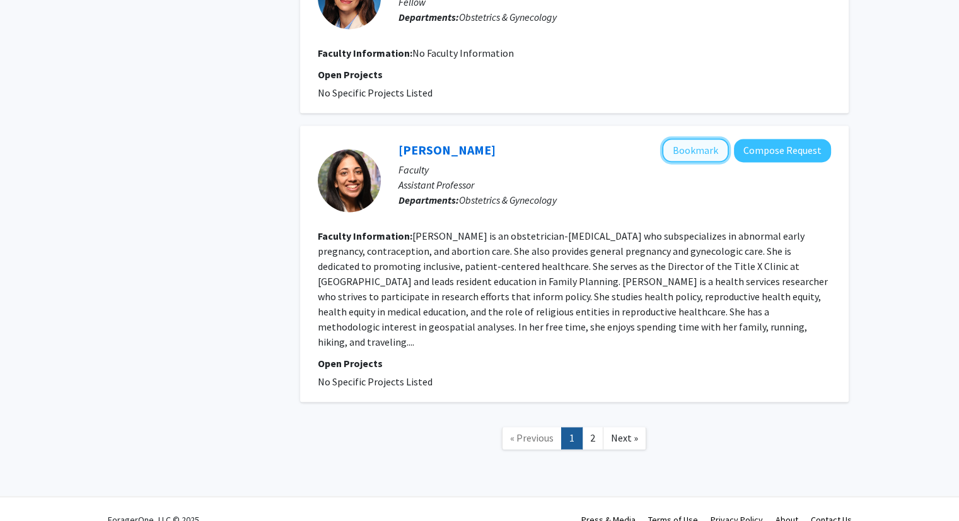
click at [703, 144] on button "Bookmark" at bounding box center [695, 150] width 67 height 24
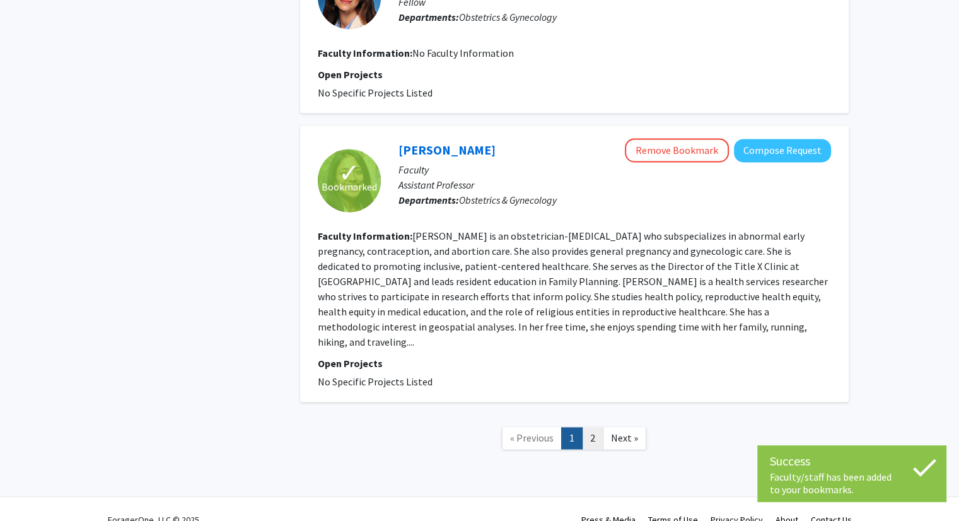
click at [590, 427] on link "2" at bounding box center [592, 438] width 21 height 22
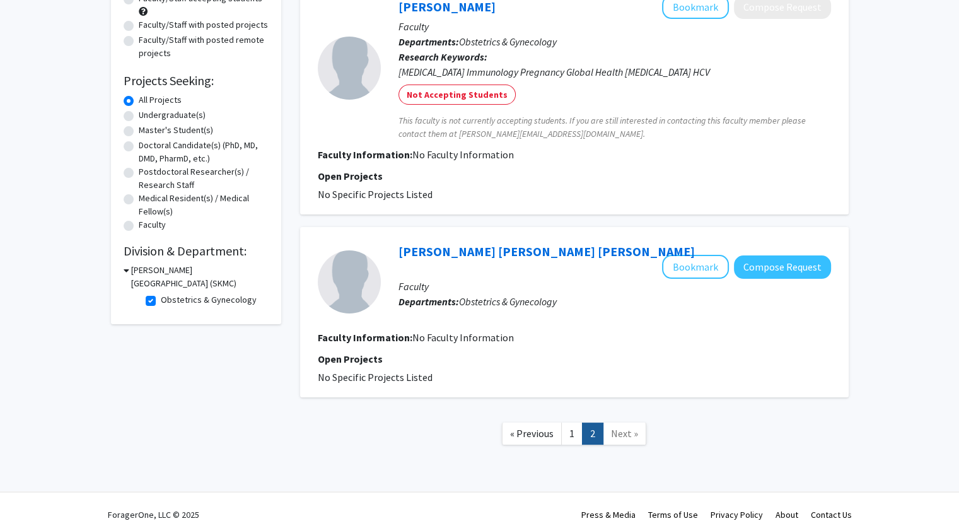
scroll to position [144, 0]
click at [161, 296] on label "Obstetrics & Gynecology" at bounding box center [209, 300] width 96 height 13
click at [161, 296] on input "Obstetrics & Gynecology" at bounding box center [165, 298] width 8 height 8
checkbox input "false"
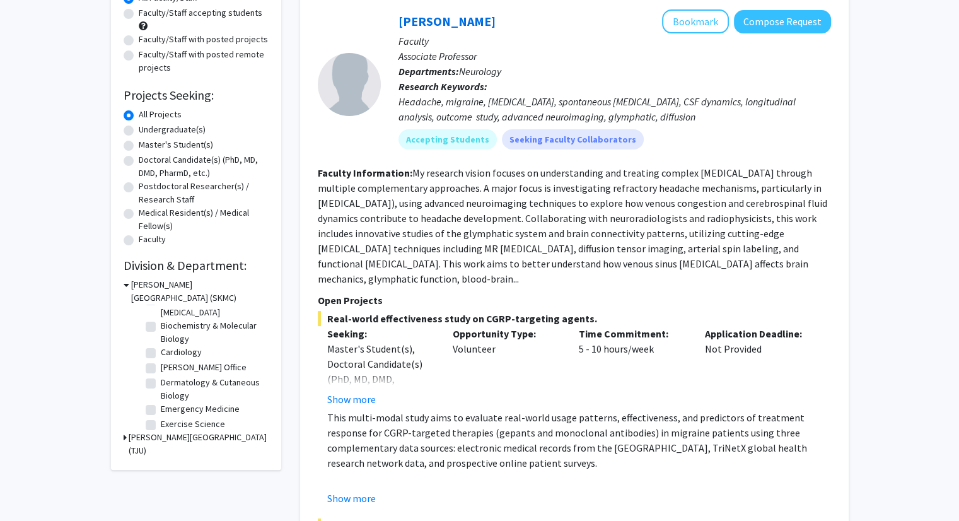
scroll to position [32, 0]
click at [161, 384] on label "Dermatology & Cutaneous Biology" at bounding box center [213, 387] width 105 height 26
click at [161, 383] on input "Dermatology & Cutaneous Biology" at bounding box center [165, 378] width 8 height 8
checkbox input "true"
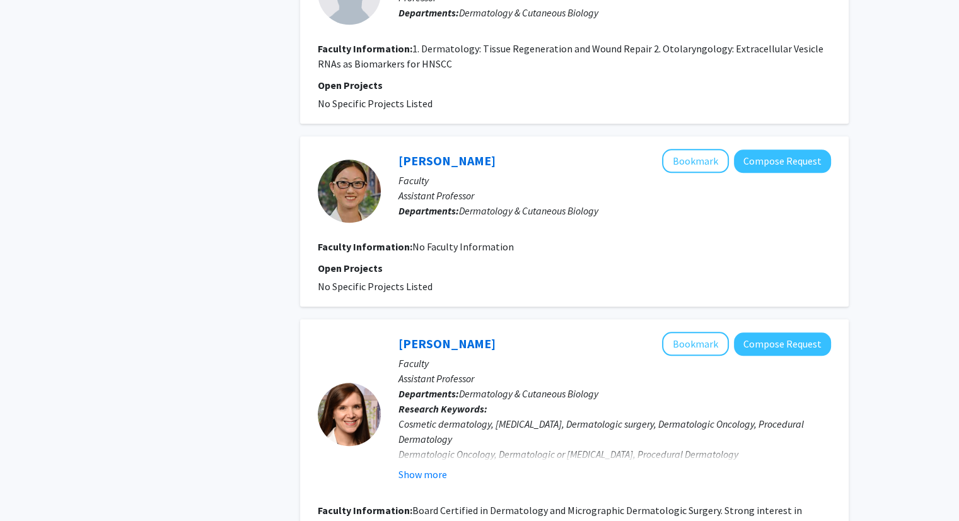
scroll to position [1408, 0]
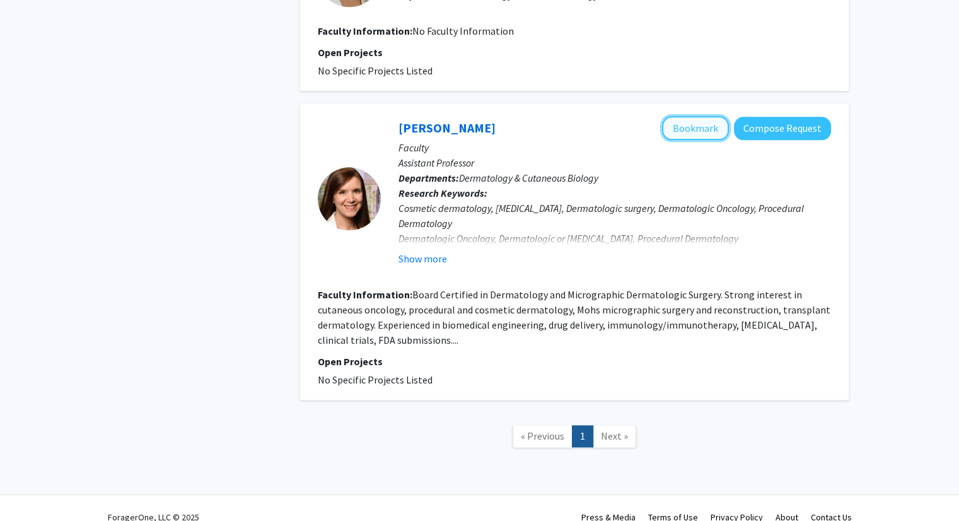
click at [694, 116] on button "Bookmark" at bounding box center [695, 128] width 67 height 24
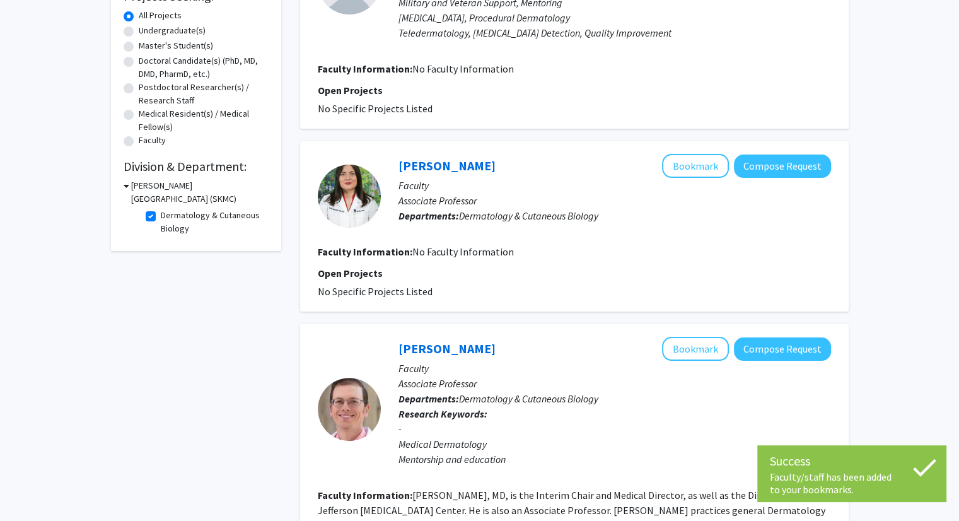
scroll to position [0, 0]
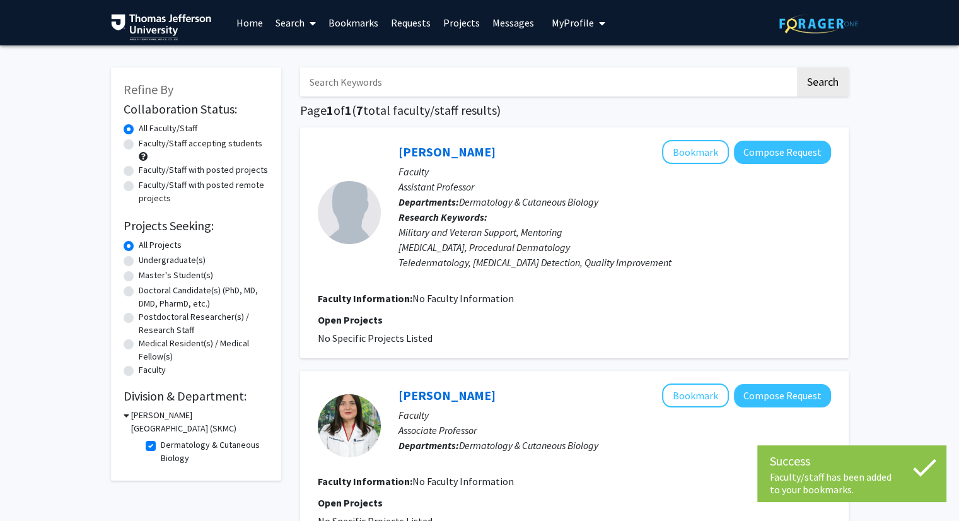
click at [161, 444] on label "Dermatology & Cutaneous Biology" at bounding box center [213, 451] width 105 height 26
click at [161, 444] on input "Dermatology & Cutaneous Biology" at bounding box center [165, 442] width 8 height 8
checkbox input "false"
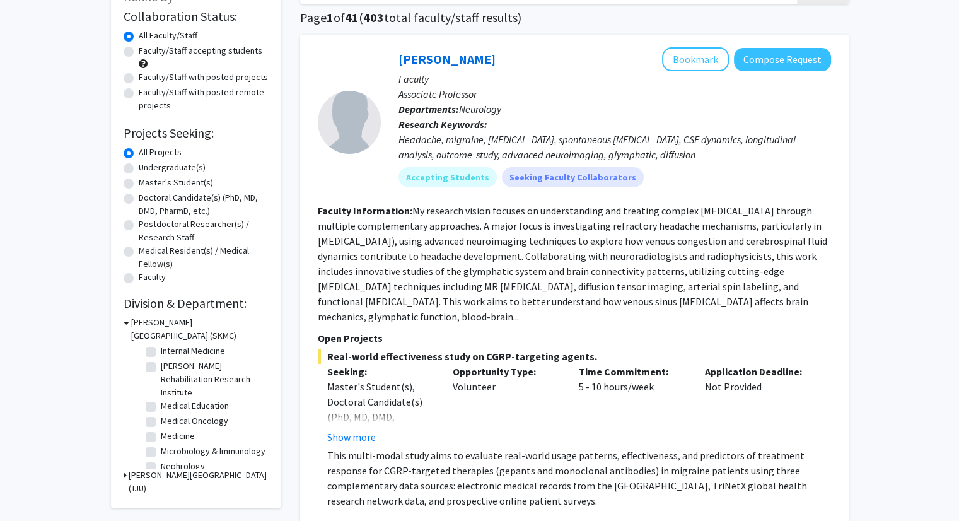
scroll to position [209, 0]
click at [156, 369] on fg-checkbox "[PERSON_NAME] Rehabilitation Research Institute [PERSON_NAME][GEOGRAPHIC_DATA]" at bounding box center [206, 379] width 120 height 40
click at [161, 367] on label "[PERSON_NAME] Rehabilitation Research Institute" at bounding box center [213, 379] width 105 height 40
click at [161, 367] on input "[PERSON_NAME] Rehabilitation Research Institute" at bounding box center [165, 363] width 8 height 8
checkbox input "true"
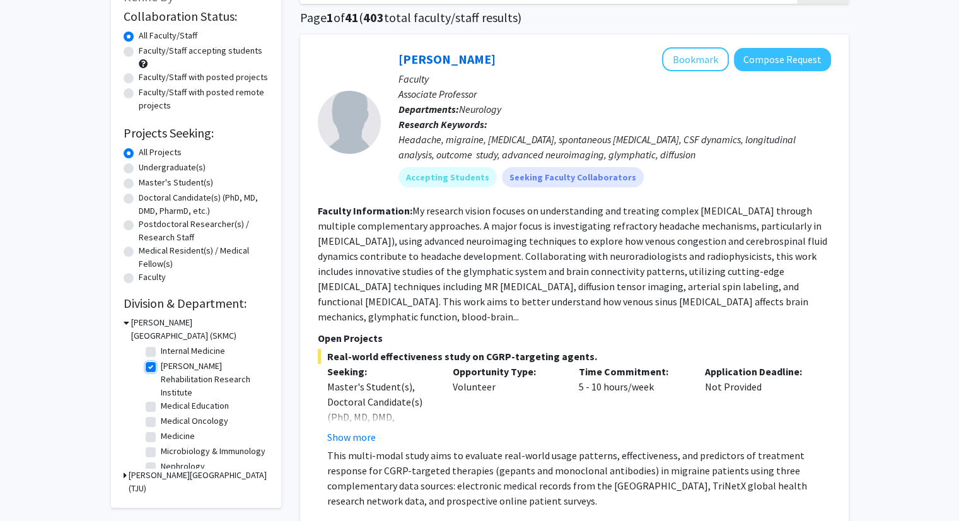
checkbox input "true"
